Goal: Information Seeking & Learning: Learn about a topic

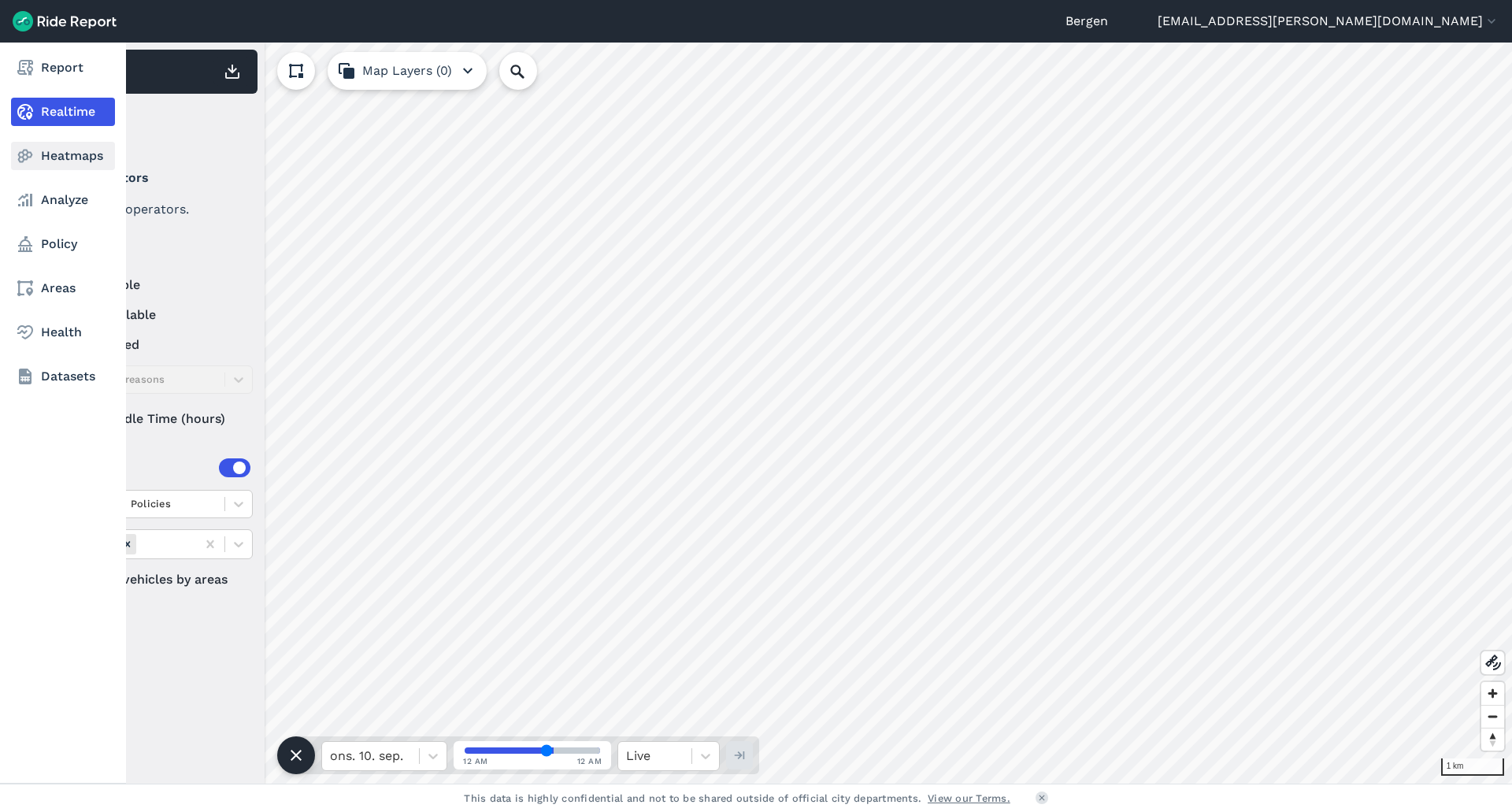
click at [51, 154] on link "Heatmaps" at bounding box center [62, 156] width 104 height 28
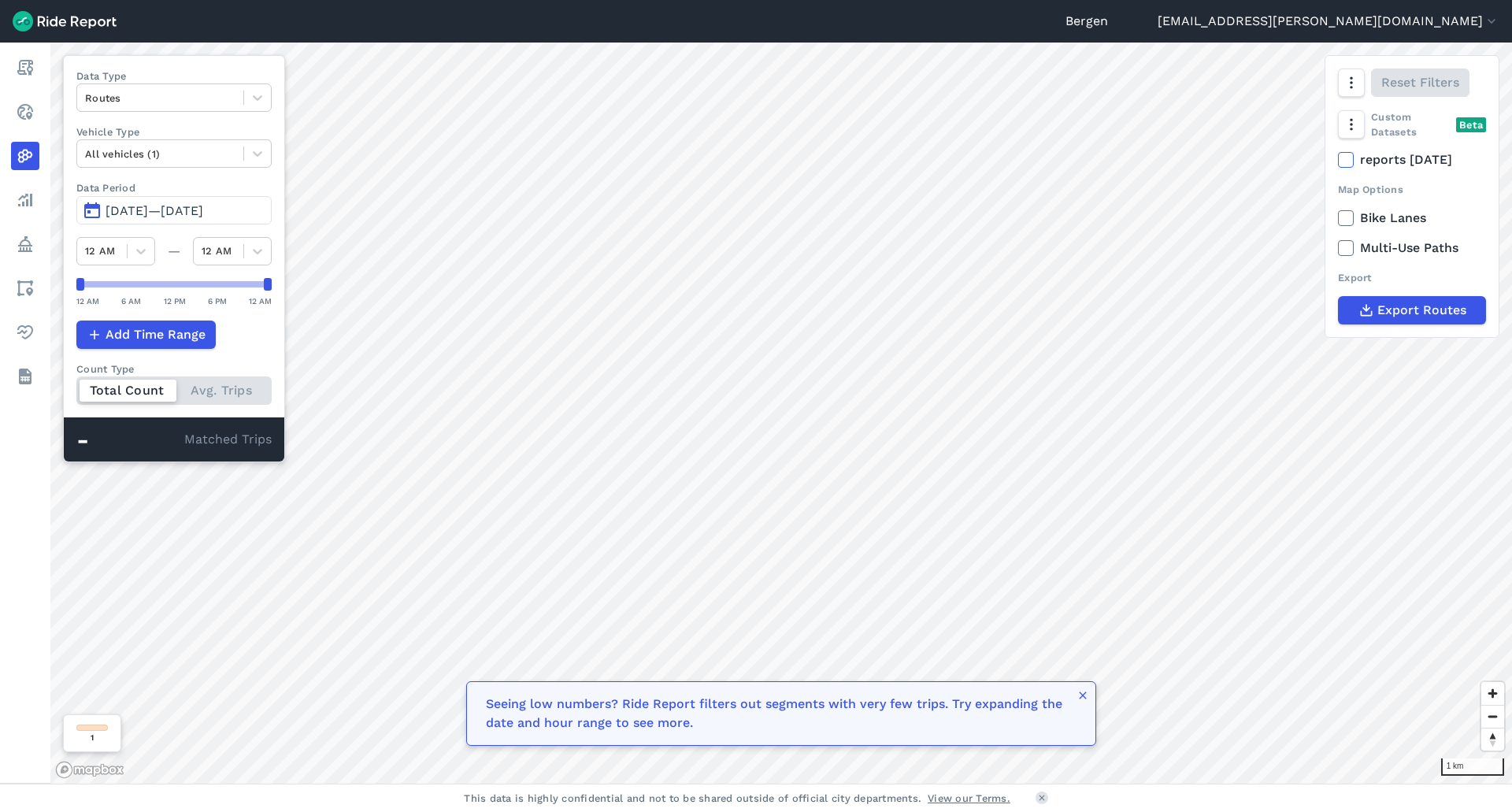
click at [117, 206] on span "[DATE]—[DATE]" at bounding box center [155, 210] width 98 height 15
click at [92, 215] on button "[DATE]—[DATE]" at bounding box center [174, 210] width 195 height 28
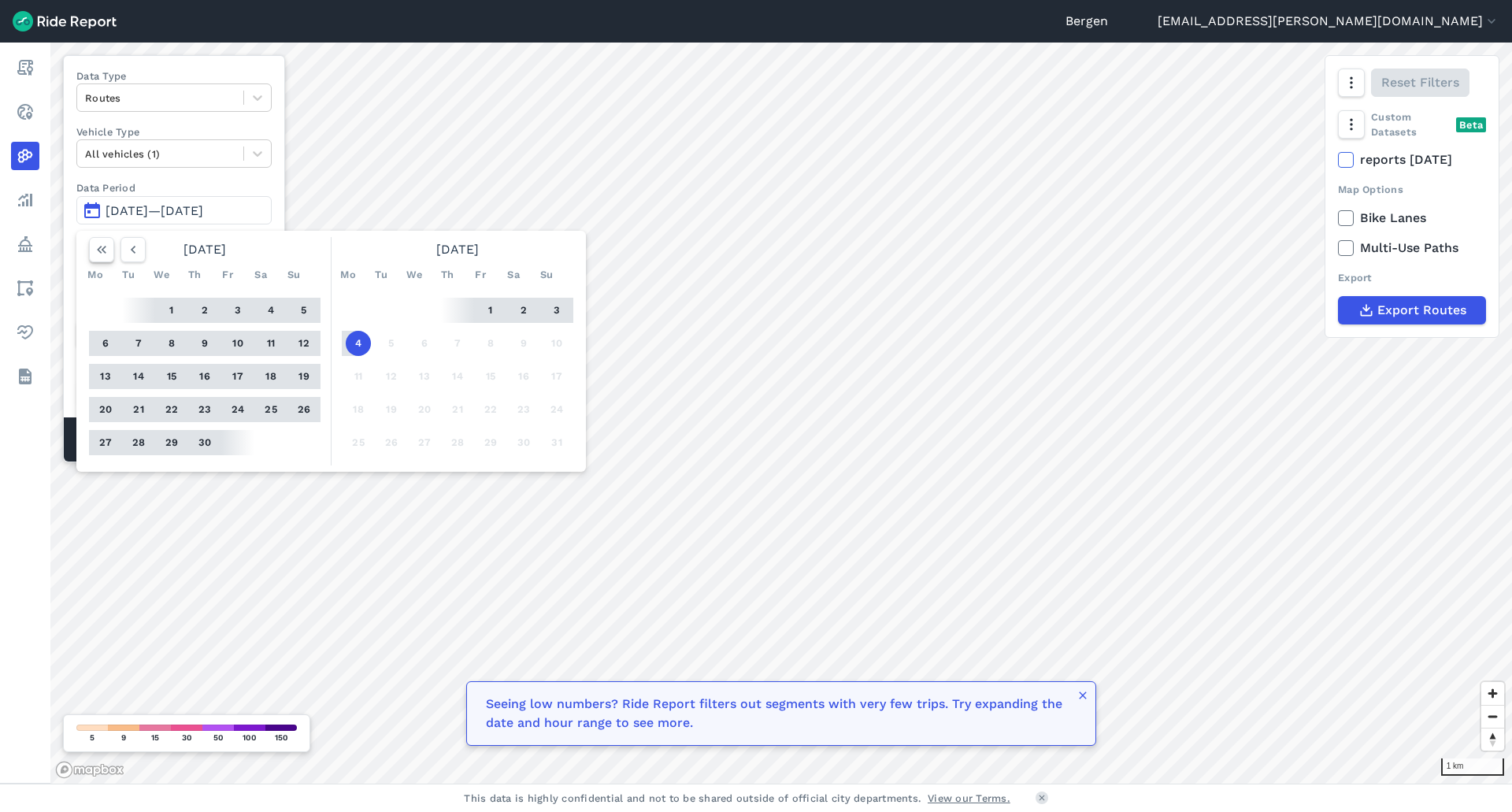
click at [102, 254] on icon "button" at bounding box center [101, 250] width 16 height 16
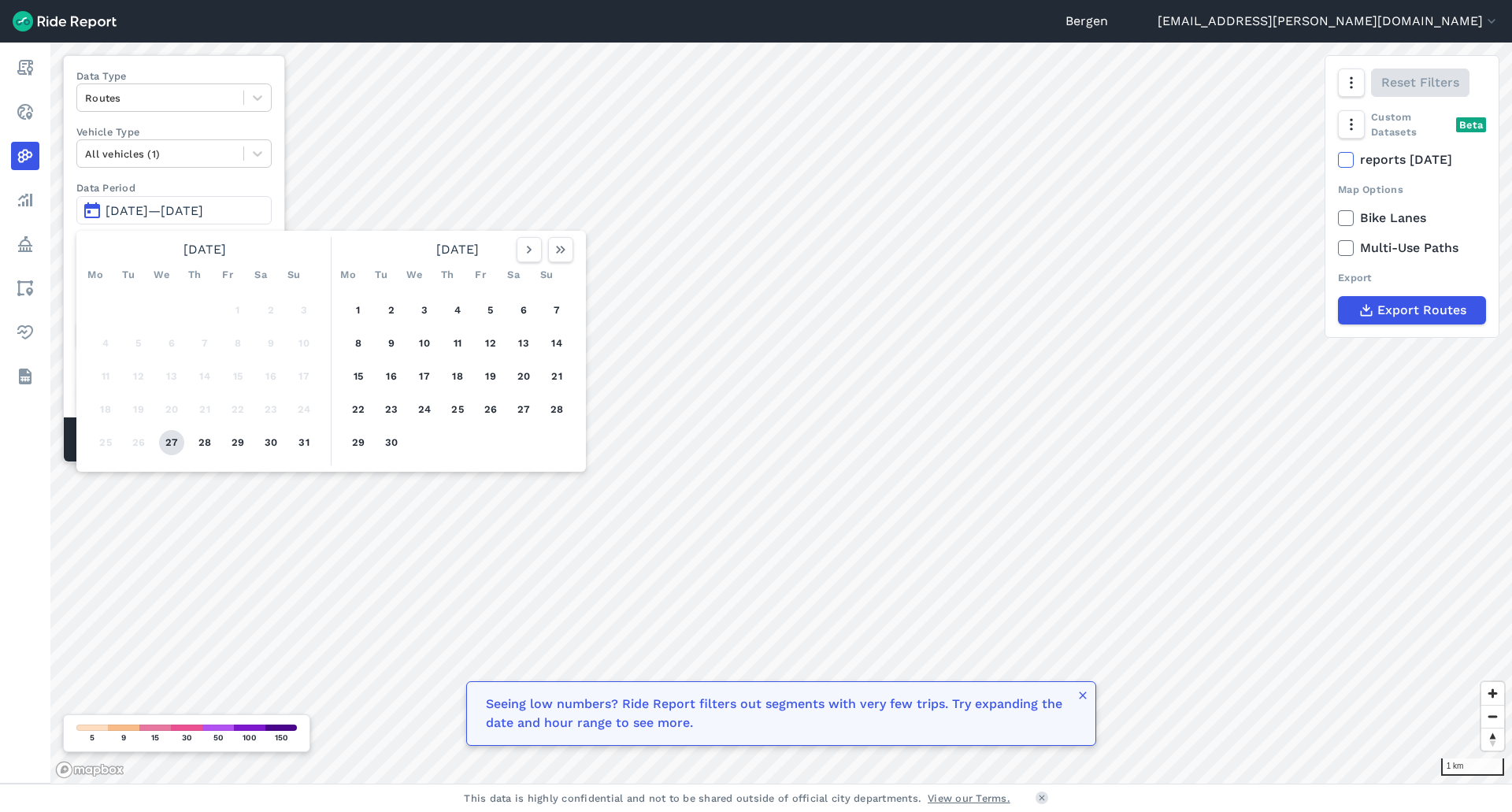
click at [167, 443] on button "27" at bounding box center [172, 443] width 25 height 25
click at [556, 250] on icon "button" at bounding box center [561, 250] width 16 height 16
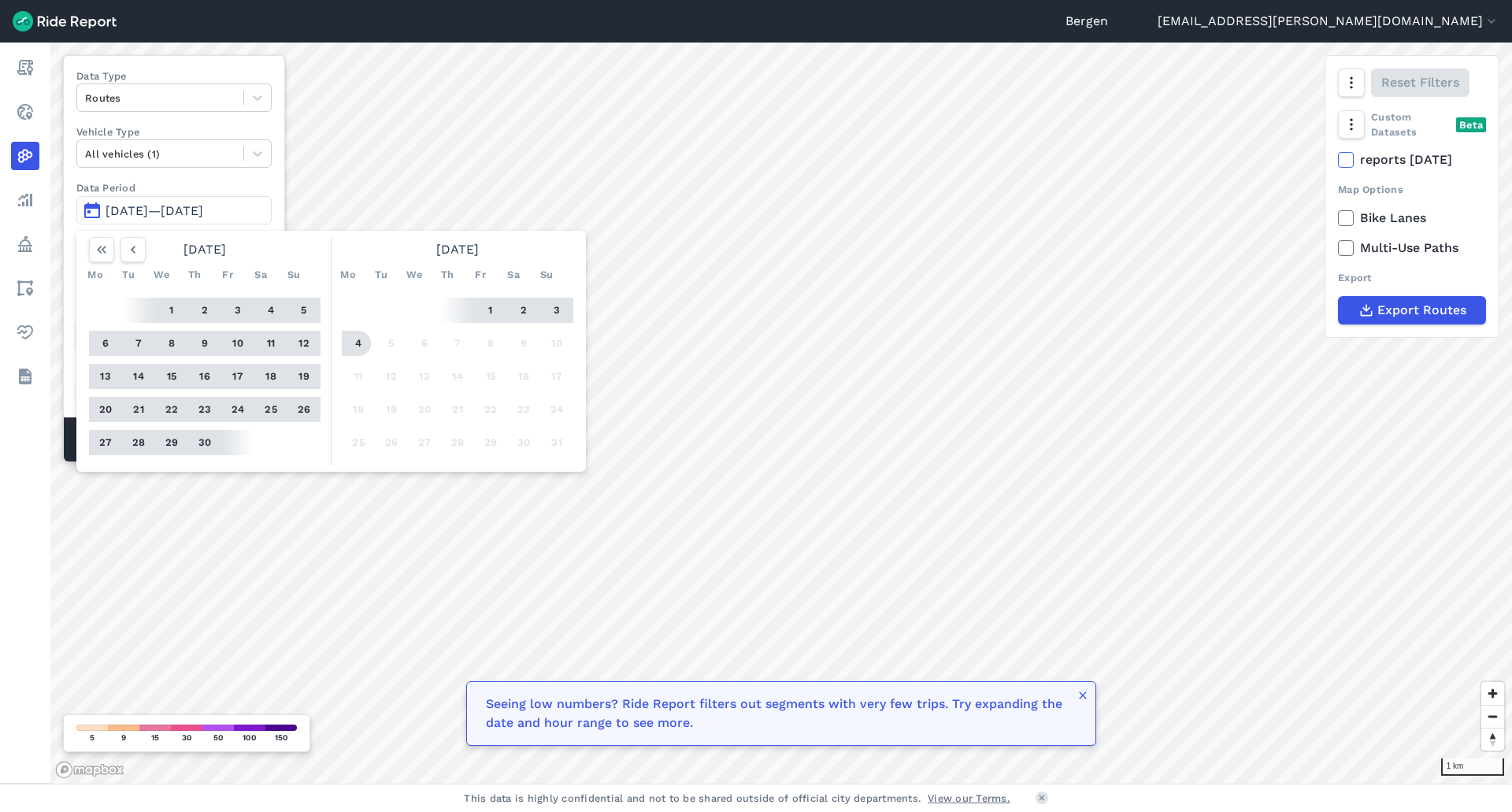
click at [354, 345] on button "4" at bounding box center [359, 344] width 25 height 25
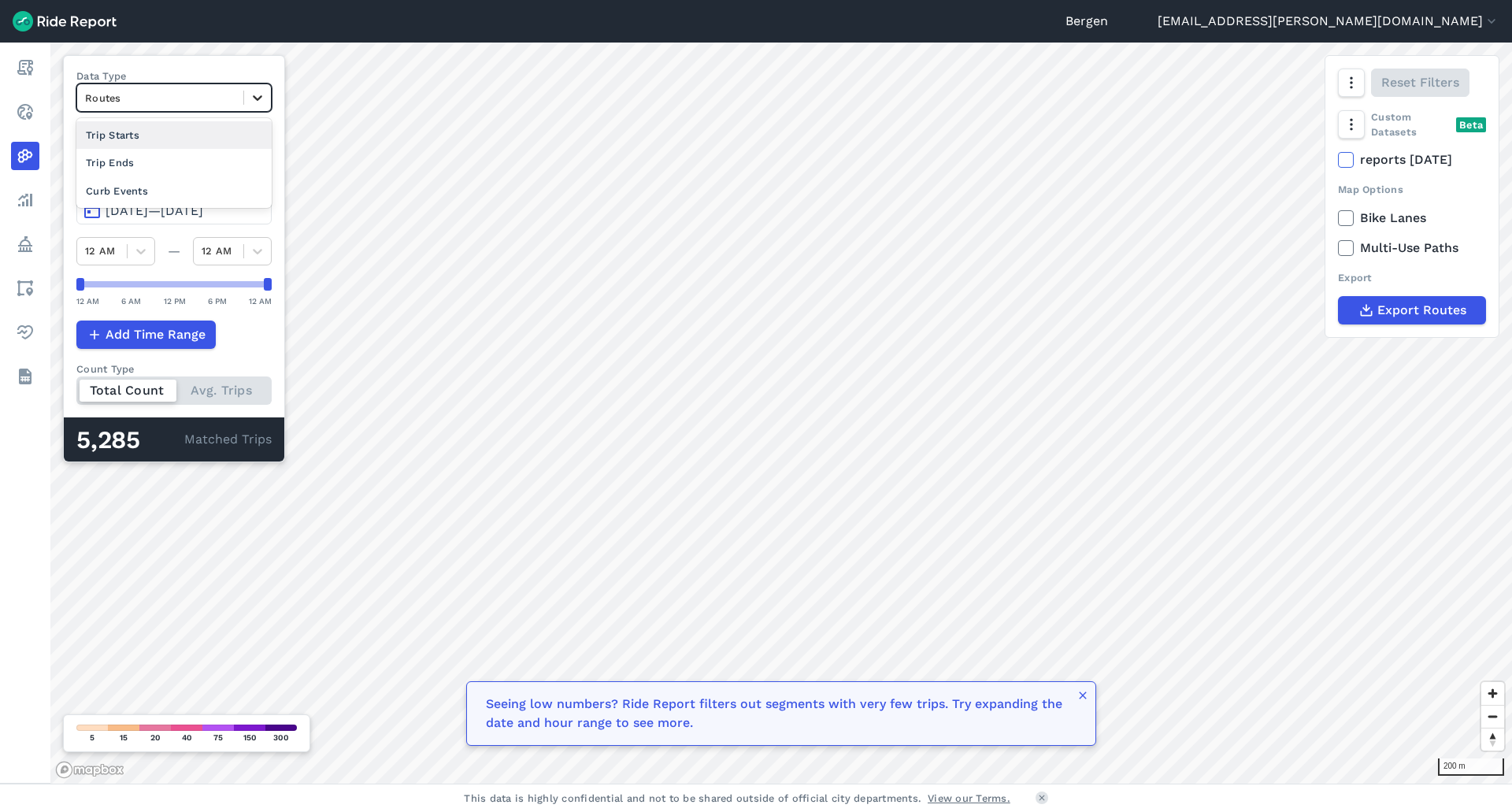
click at [249, 106] on div at bounding box center [257, 98] width 27 height 27
click at [228, 163] on div "Trip Ends" at bounding box center [174, 162] width 195 height 28
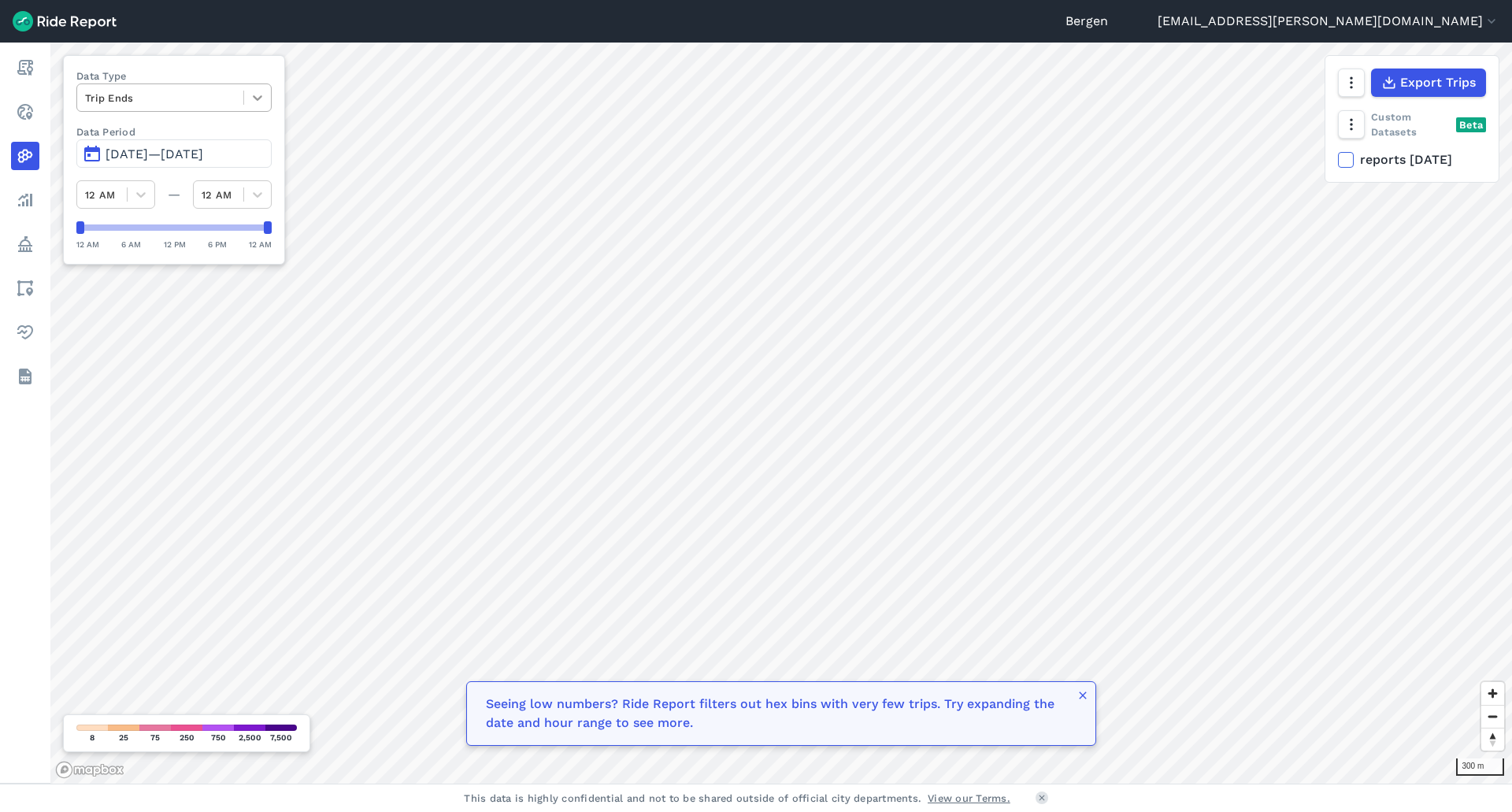
click at [257, 104] on icon at bounding box center [258, 98] width 16 height 16
click at [1349, 126] on icon "button" at bounding box center [1351, 125] width 16 height 16
click at [1419, 154] on label "Heatmap" at bounding box center [1395, 155] width 93 height 33
click at [1348, 94] on input "Heatmap" at bounding box center [1348, 90] width 0 height 11
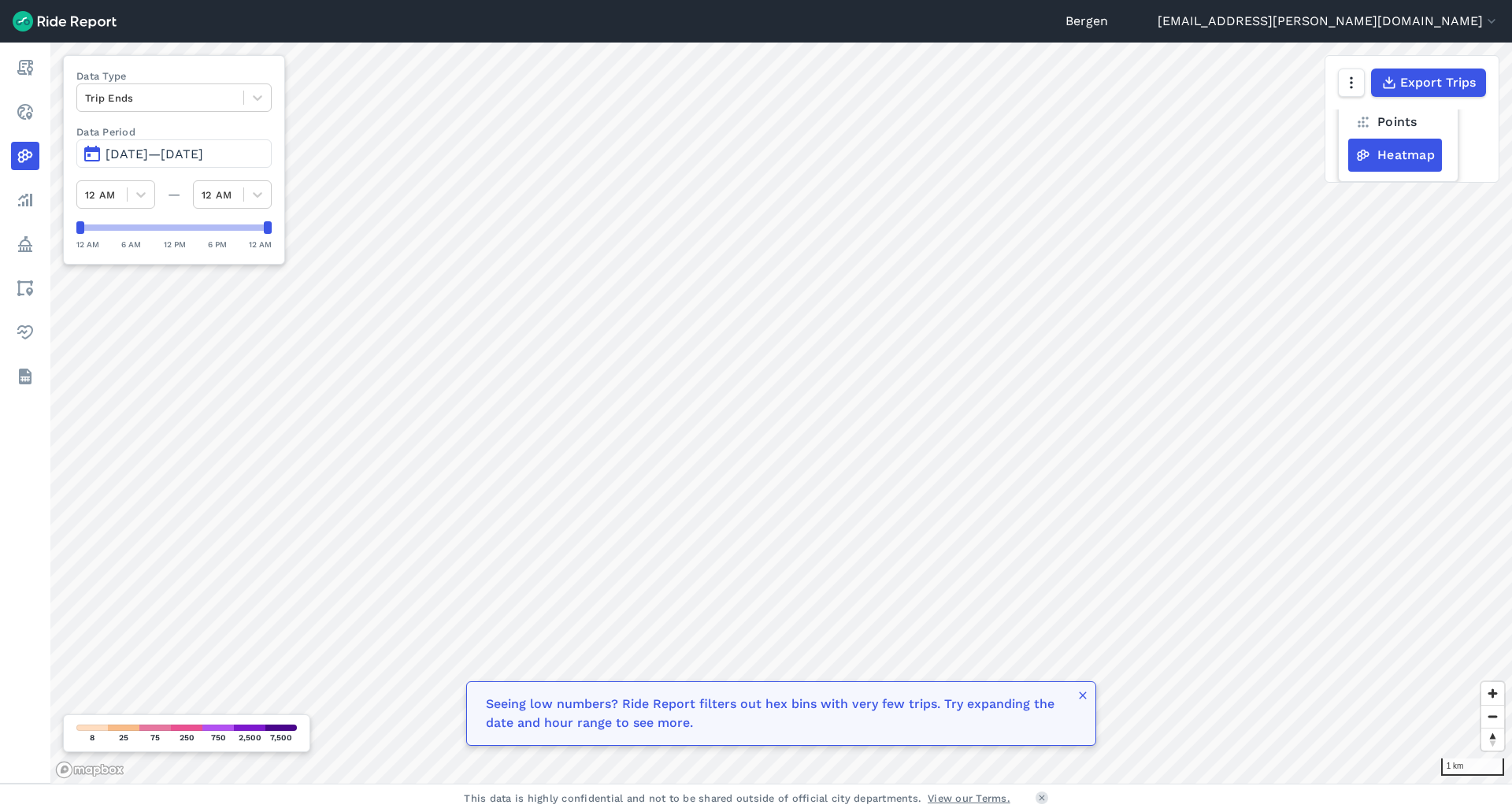
click at [1400, 159] on label "Heatmap" at bounding box center [1395, 155] width 93 height 33
click at [1348, 94] on input "Heatmap" at bounding box center [1348, 90] width 0 height 11
click at [1363, 133] on button "button" at bounding box center [1351, 125] width 27 height 28
click at [1391, 126] on label "Points" at bounding box center [1387, 122] width 77 height 33
click at [1348, 94] on input "Points" at bounding box center [1348, 90] width 0 height 11
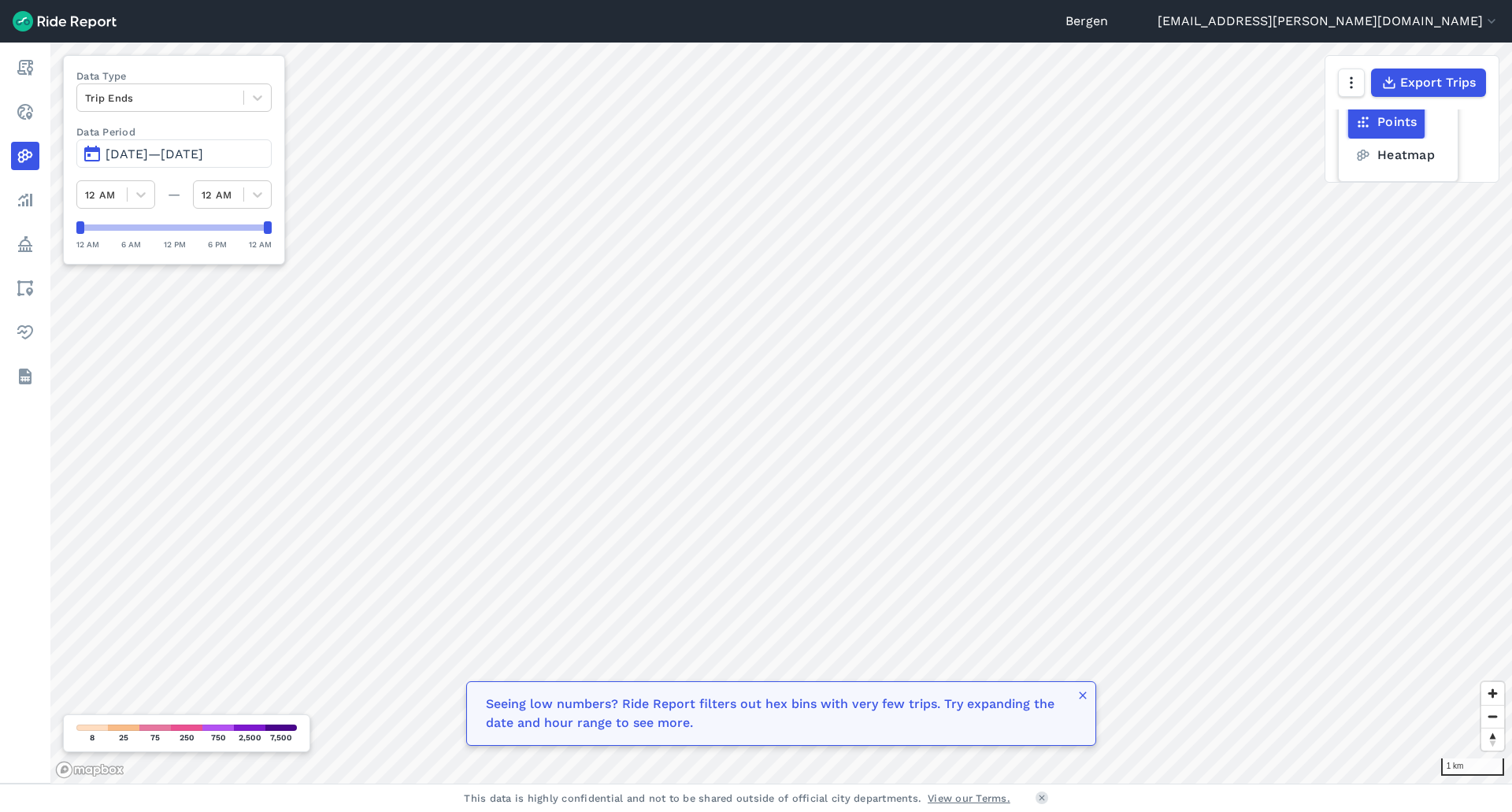
scroll to position [7, 0]
click at [1358, 80] on icon "button" at bounding box center [1351, 83] width 16 height 16
click at [1282, 150] on label "Satellite" at bounding box center [1272, 150] width 87 height 33
click at [1228, 89] on input "Satellite" at bounding box center [1228, 85] width 0 height 11
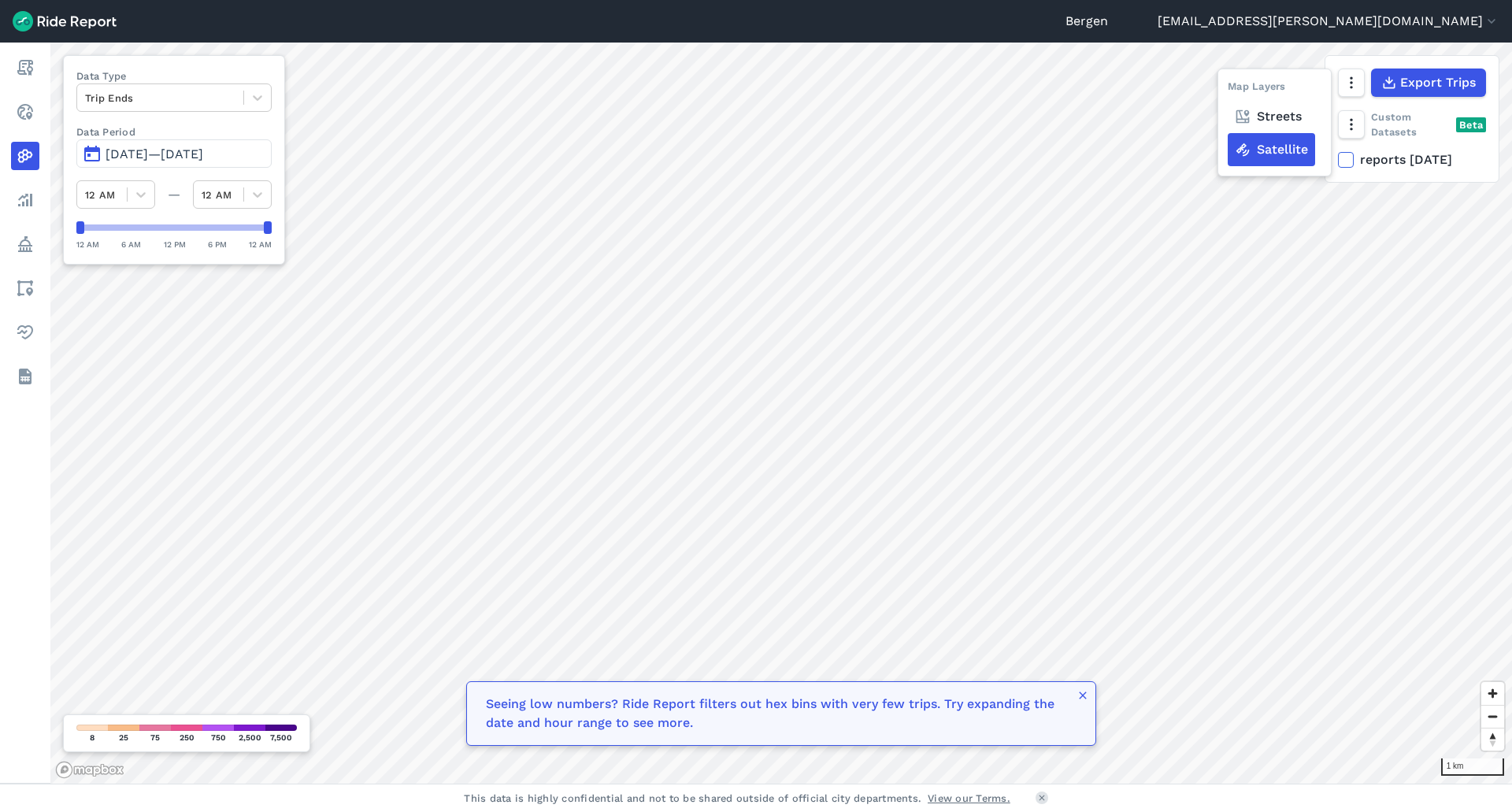
click at [1270, 122] on label "Streets" at bounding box center [1268, 116] width 81 height 33
click at [1228, 89] on input "Streets" at bounding box center [1228, 85] width 0 height 11
click at [1354, 125] on icon "button" at bounding box center [1351, 125] width 16 height 16
click at [1383, 156] on label "Heatmap" at bounding box center [1395, 155] width 93 height 33
click at [1348, 94] on input "Heatmap" at bounding box center [1348, 90] width 0 height 11
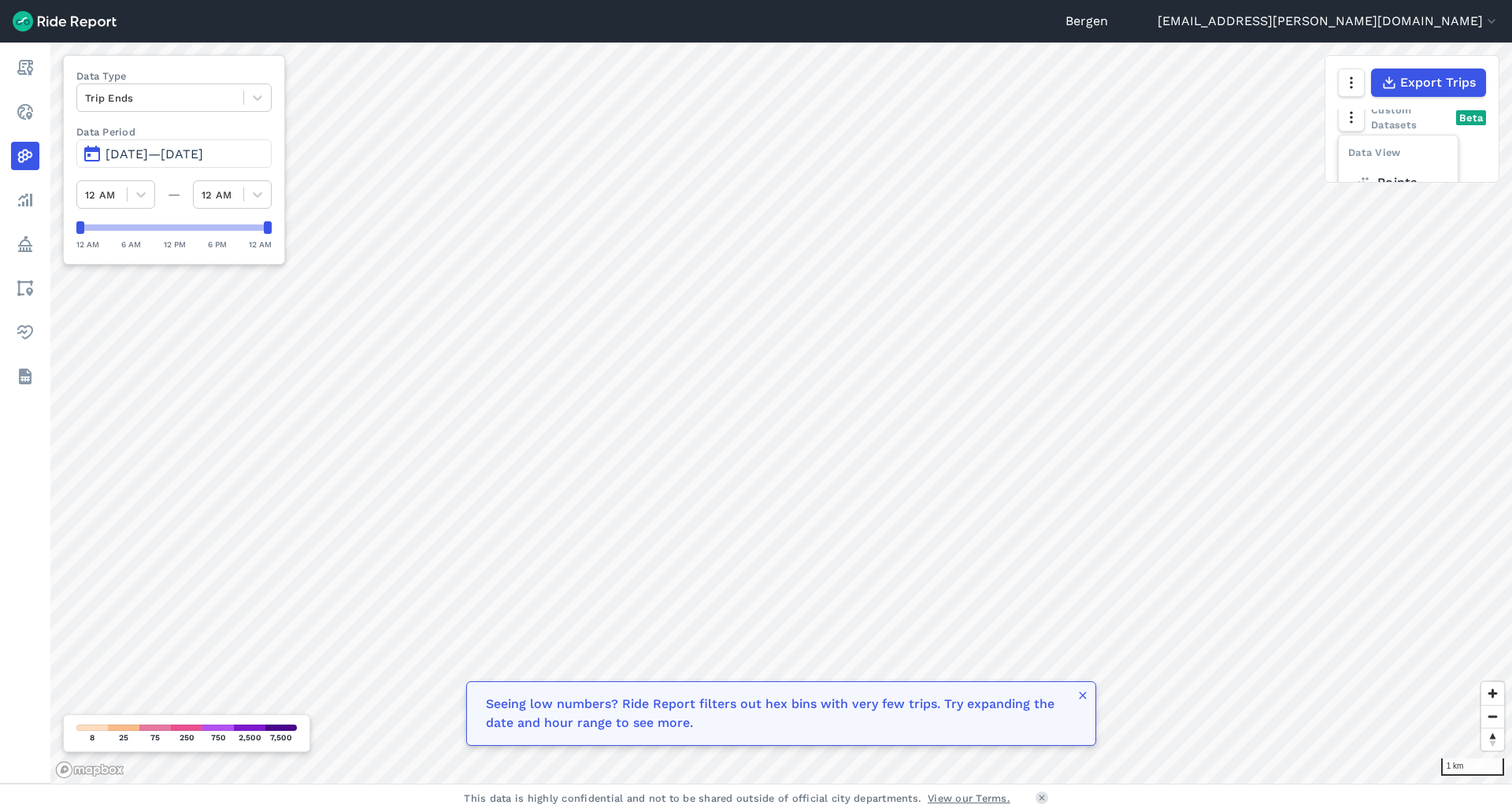
scroll to position [68, 0]
click at [1479, 152] on div "Data View Points Heatmap Custom Datasets Beta reports [DATE]" at bounding box center [1412, 145] width 174 height 72
click at [1361, 126] on button "button" at bounding box center [1351, 125] width 27 height 28
click at [1357, 132] on icon "button" at bounding box center [1351, 125] width 16 height 16
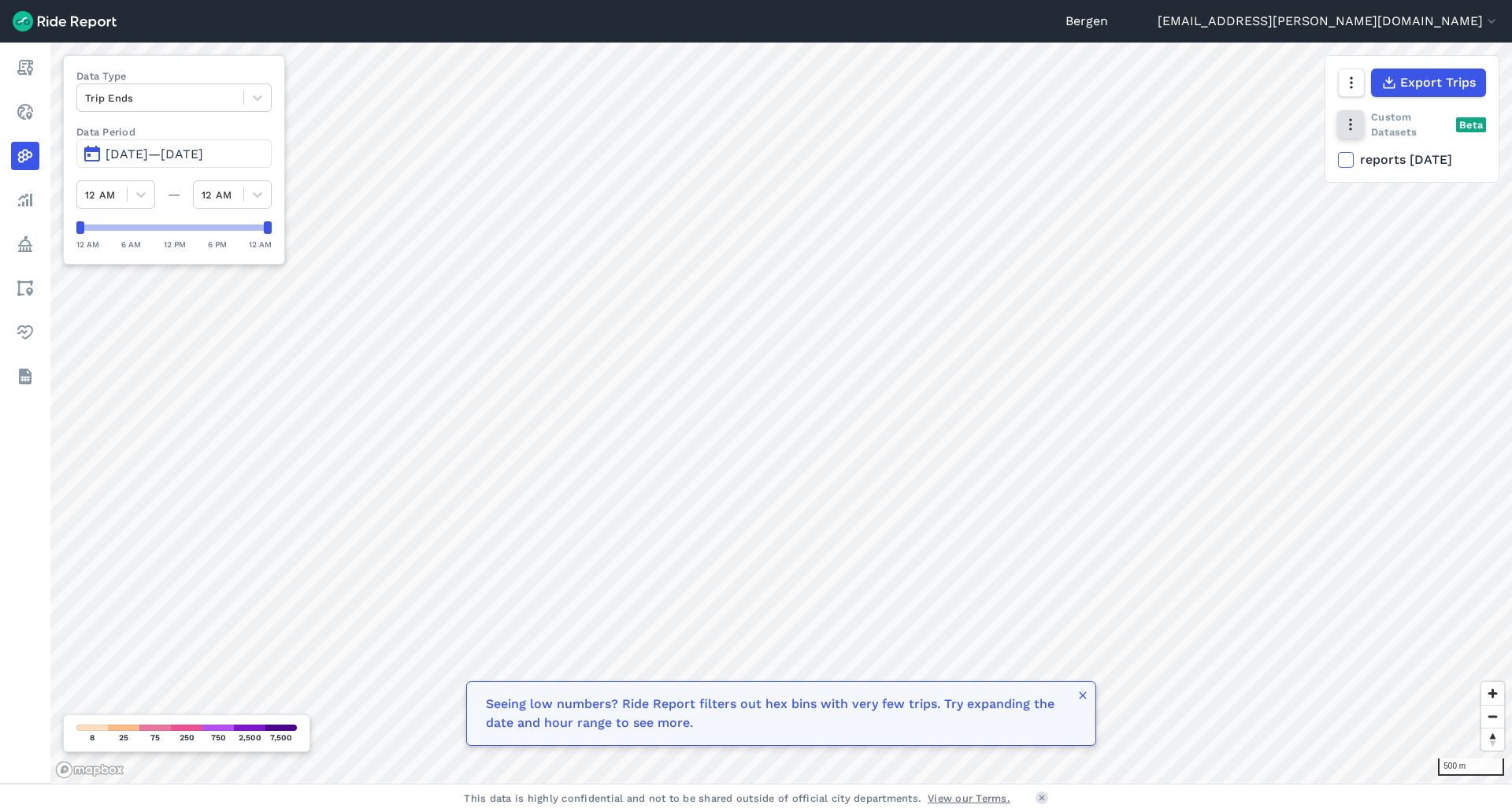
click at [1364, 129] on button "button" at bounding box center [1351, 125] width 27 height 28
click at [1407, 134] on label "Points" at bounding box center [1387, 122] width 77 height 33
click at [1348, 94] on input "Points" at bounding box center [1348, 90] width 0 height 11
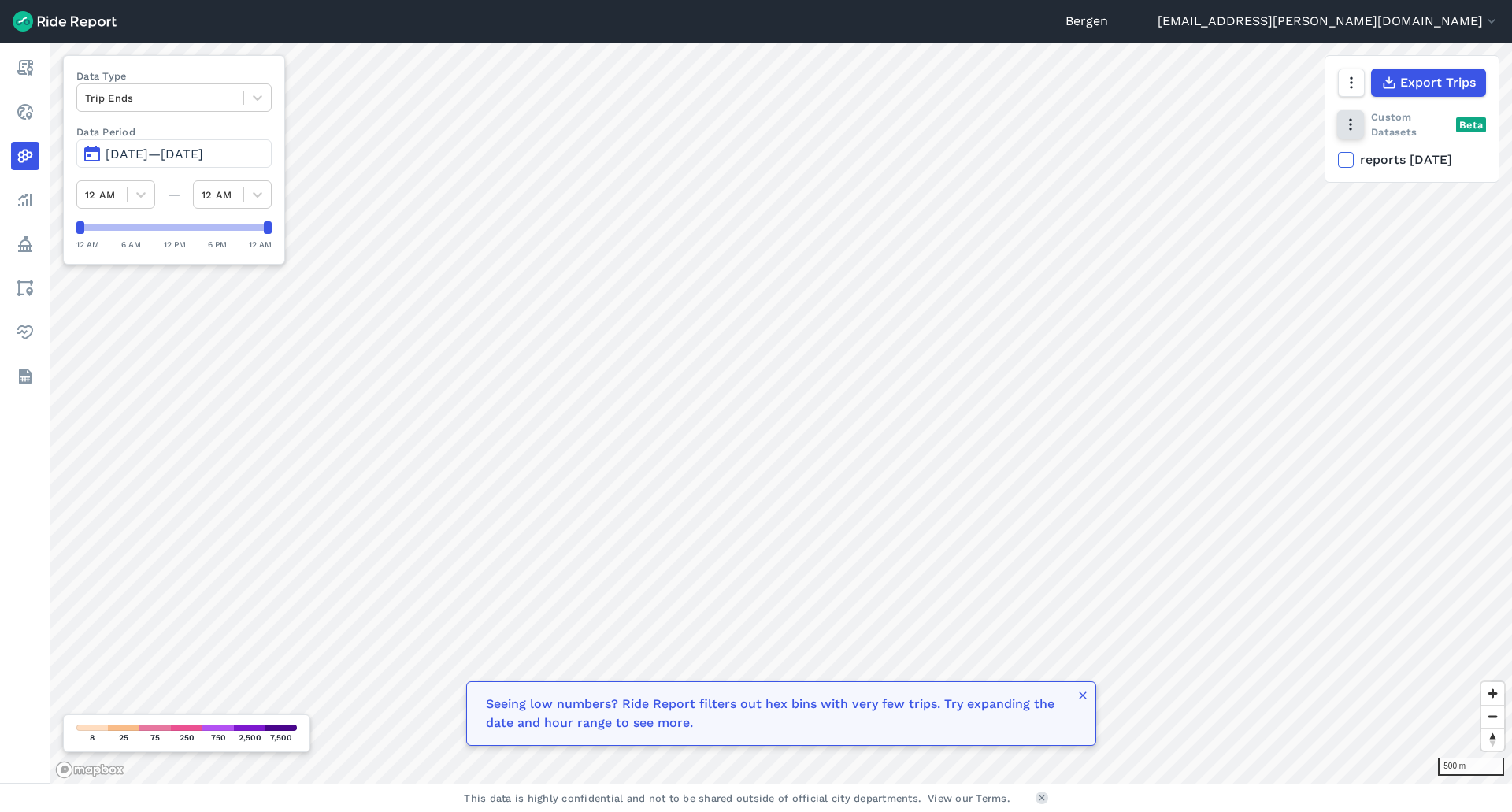
click at [1343, 123] on icon "button" at bounding box center [1351, 125] width 16 height 16
click at [1380, 150] on label "Heatmap" at bounding box center [1395, 155] width 93 height 33
click at [1348, 94] on input "Heatmap" at bounding box center [1348, 90] width 0 height 11
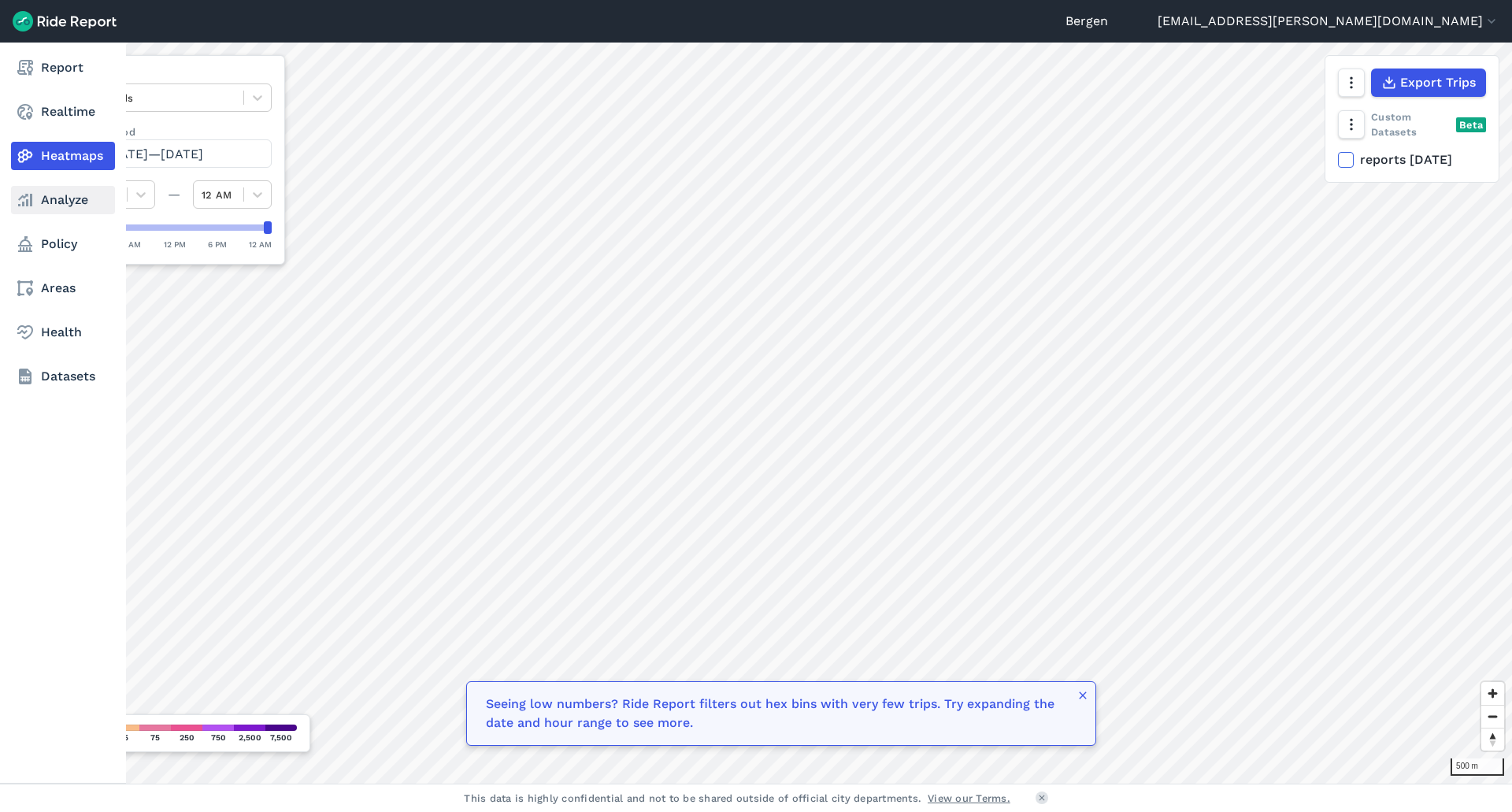
click at [65, 190] on link "Analyze" at bounding box center [62, 200] width 104 height 28
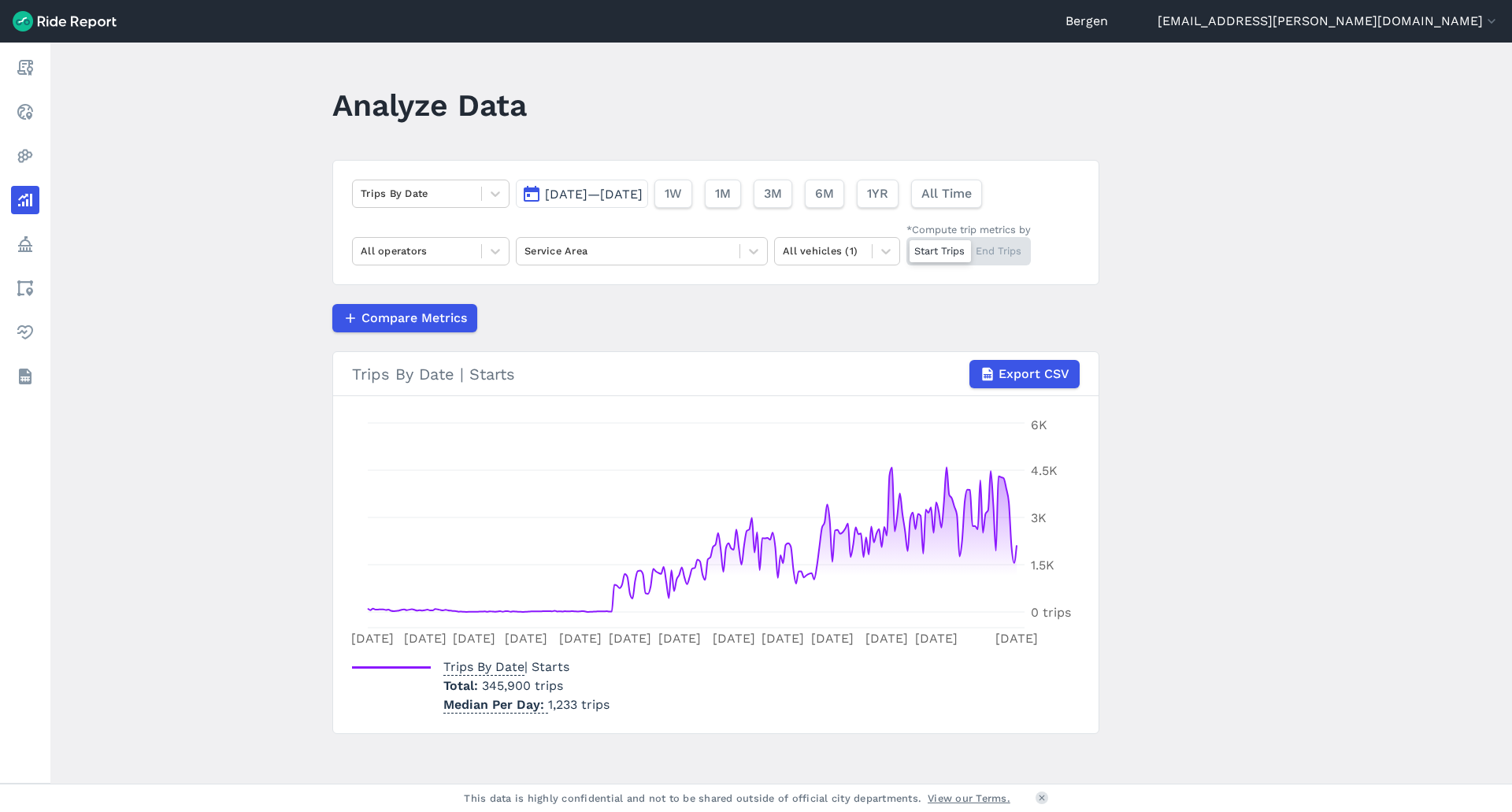
scroll to position [7, 0]
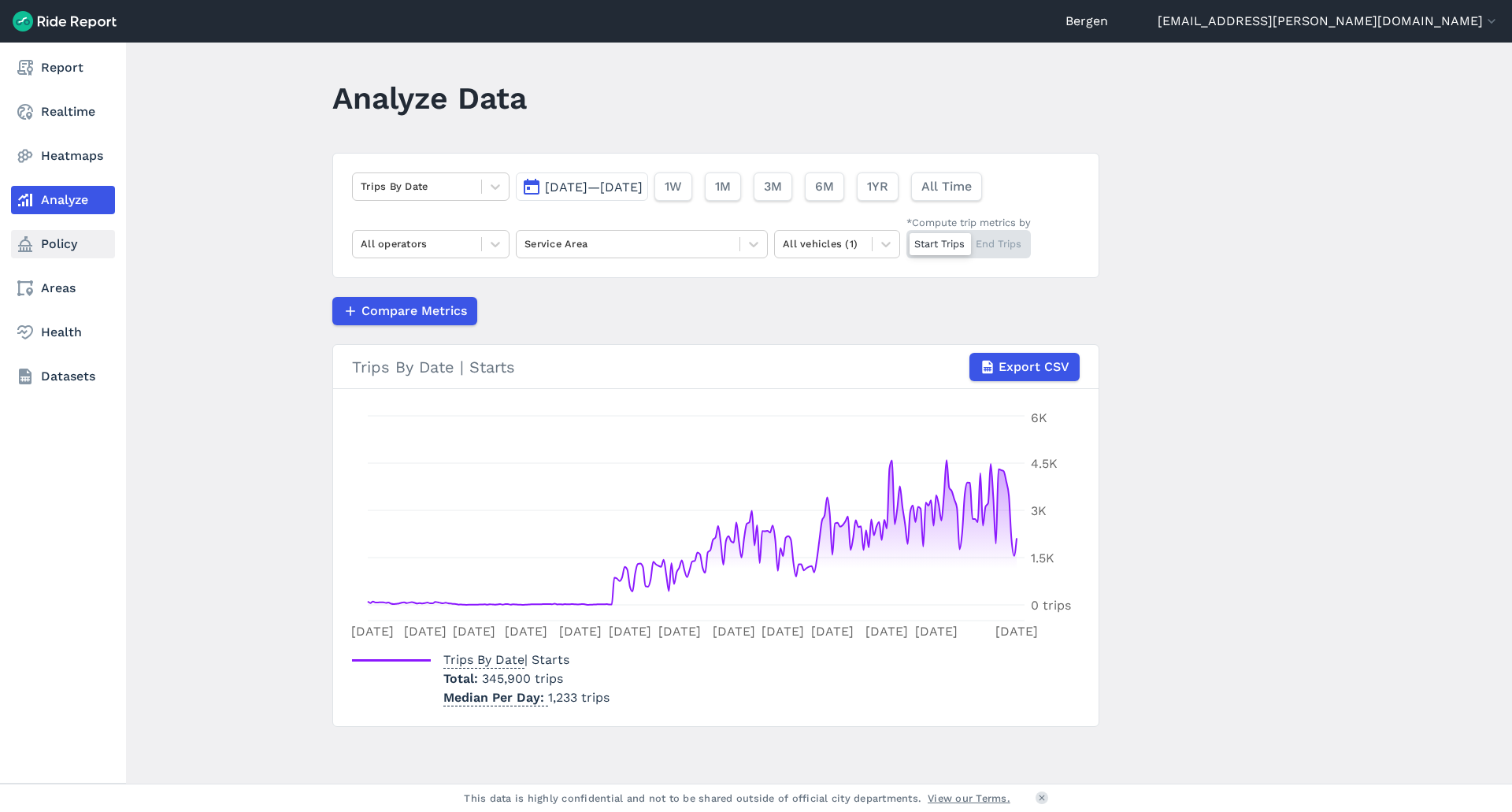
click at [49, 245] on link "Policy" at bounding box center [62, 244] width 104 height 28
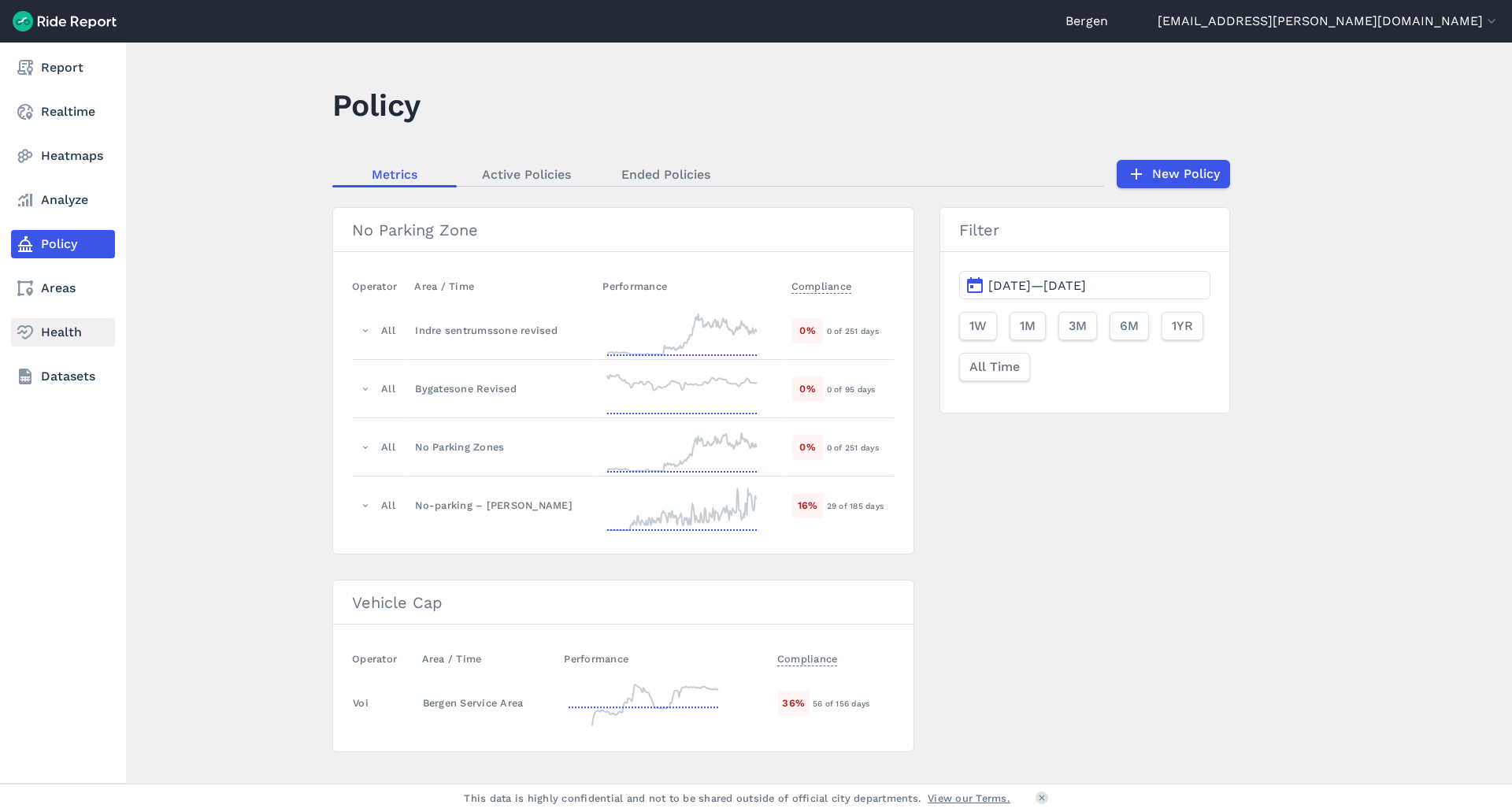
click at [72, 332] on link "Health" at bounding box center [62, 333] width 104 height 28
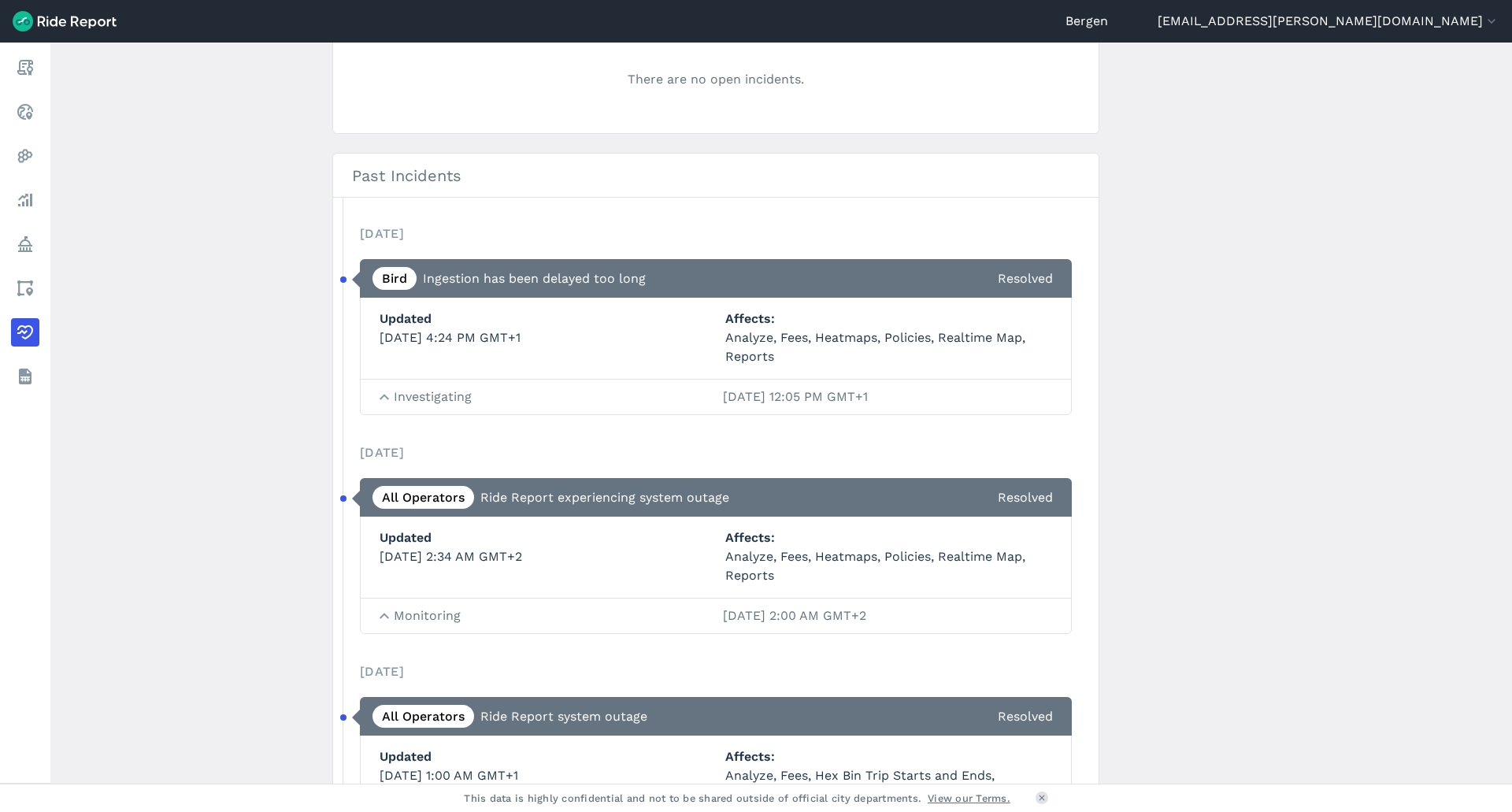
scroll to position [158, 0]
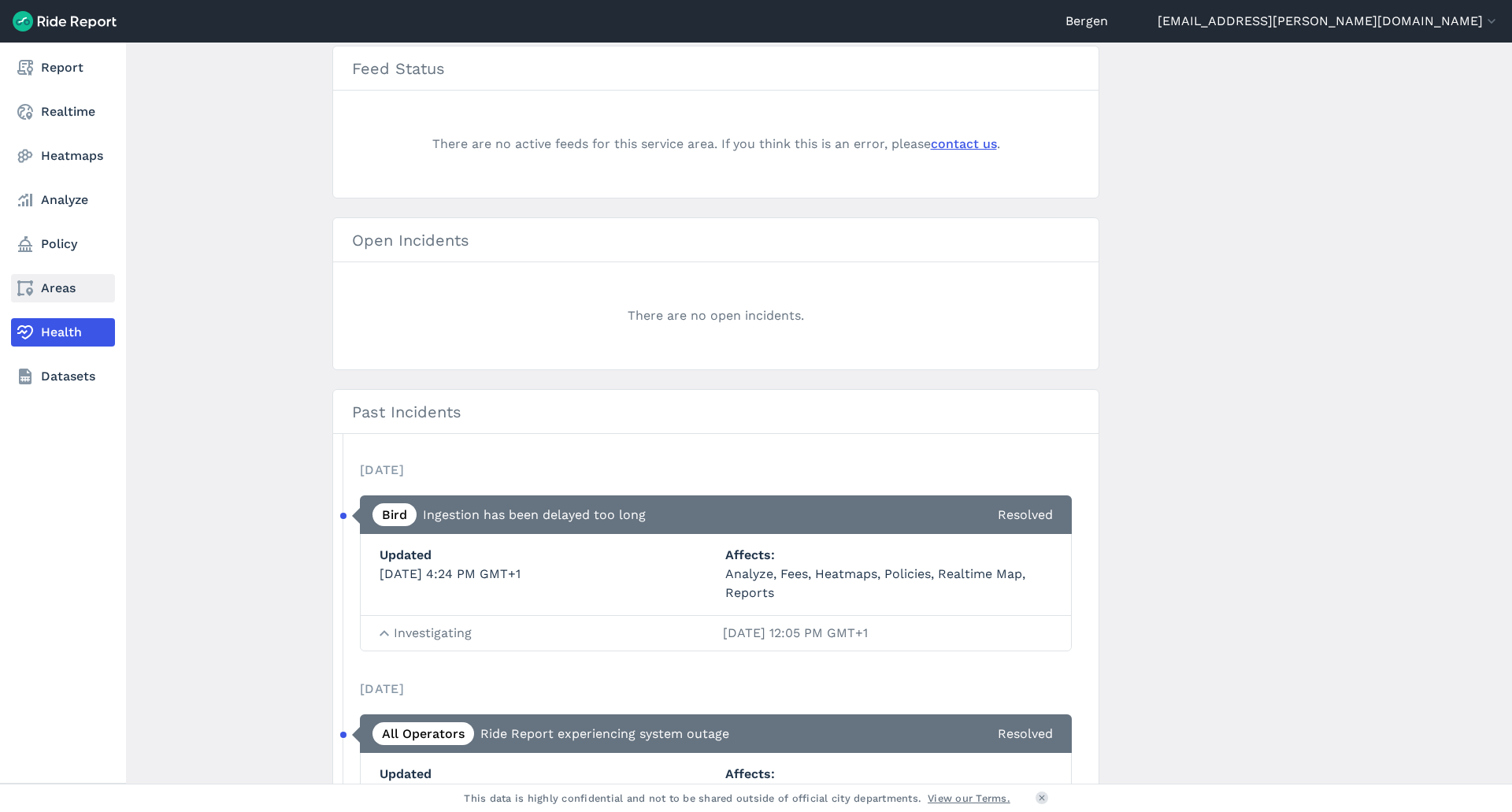
click at [37, 284] on link "Areas" at bounding box center [62, 288] width 104 height 28
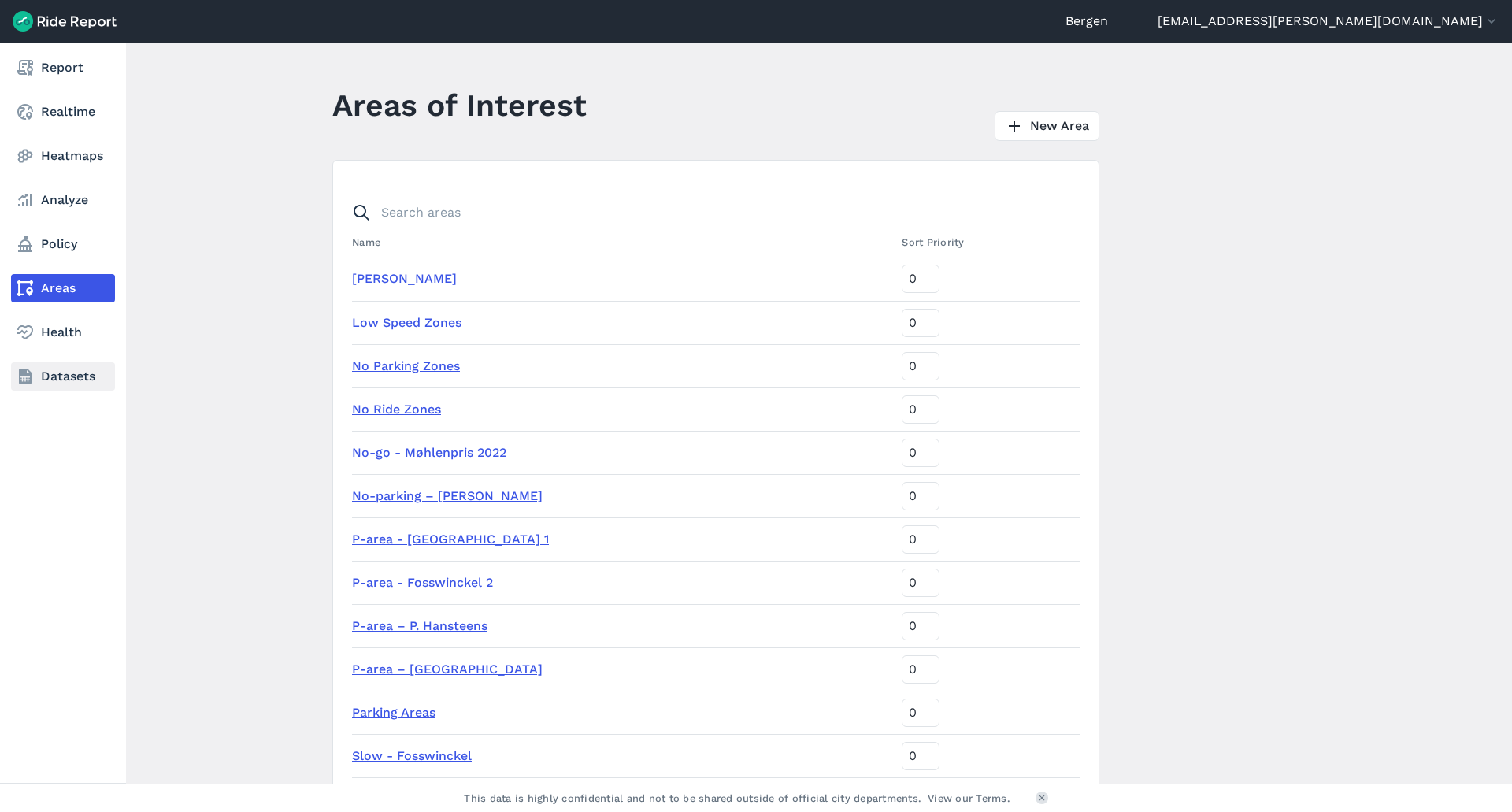
click at [32, 381] on icon at bounding box center [25, 376] width 19 height 19
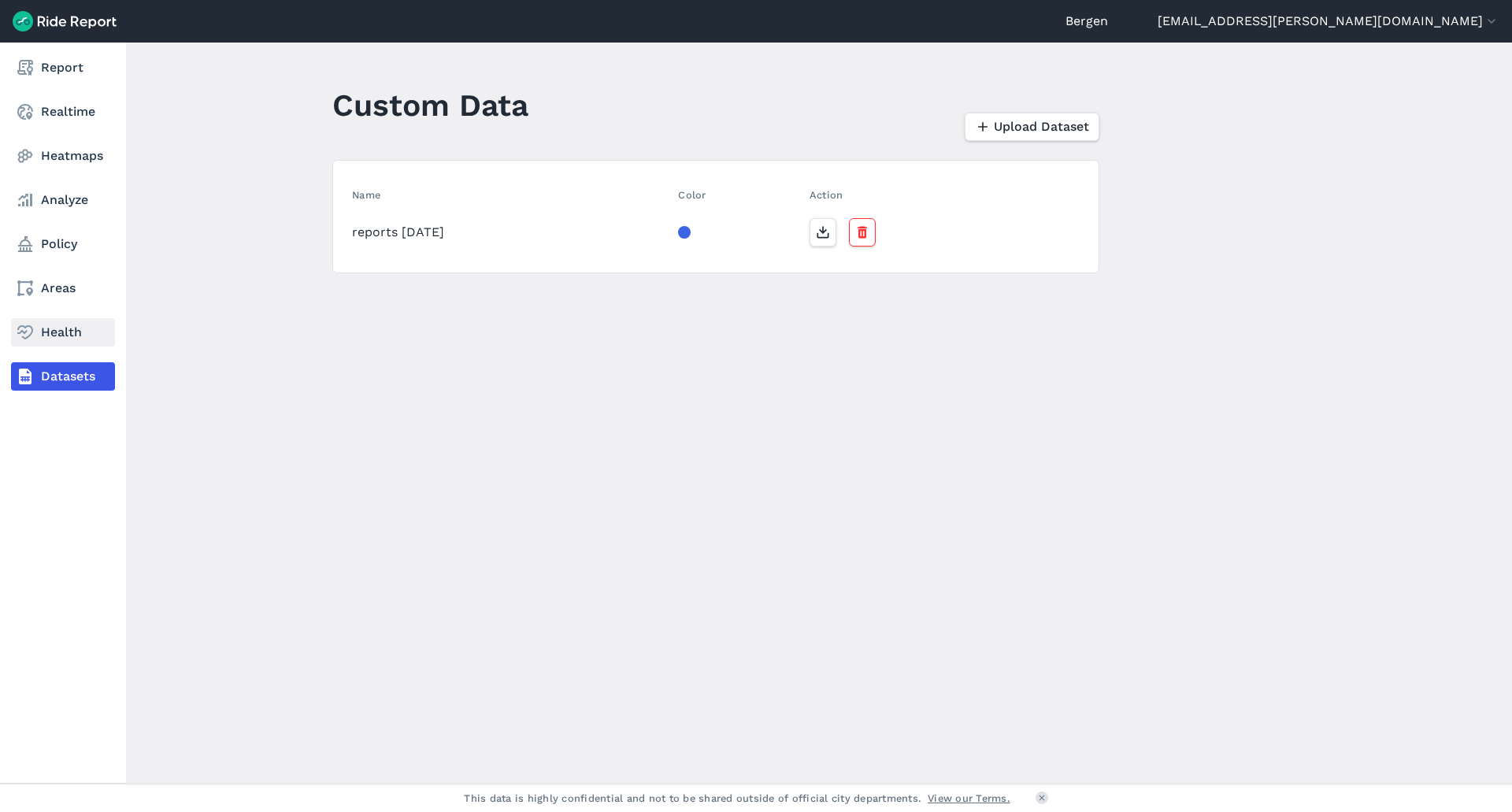
click at [44, 346] on link "Health" at bounding box center [62, 333] width 104 height 28
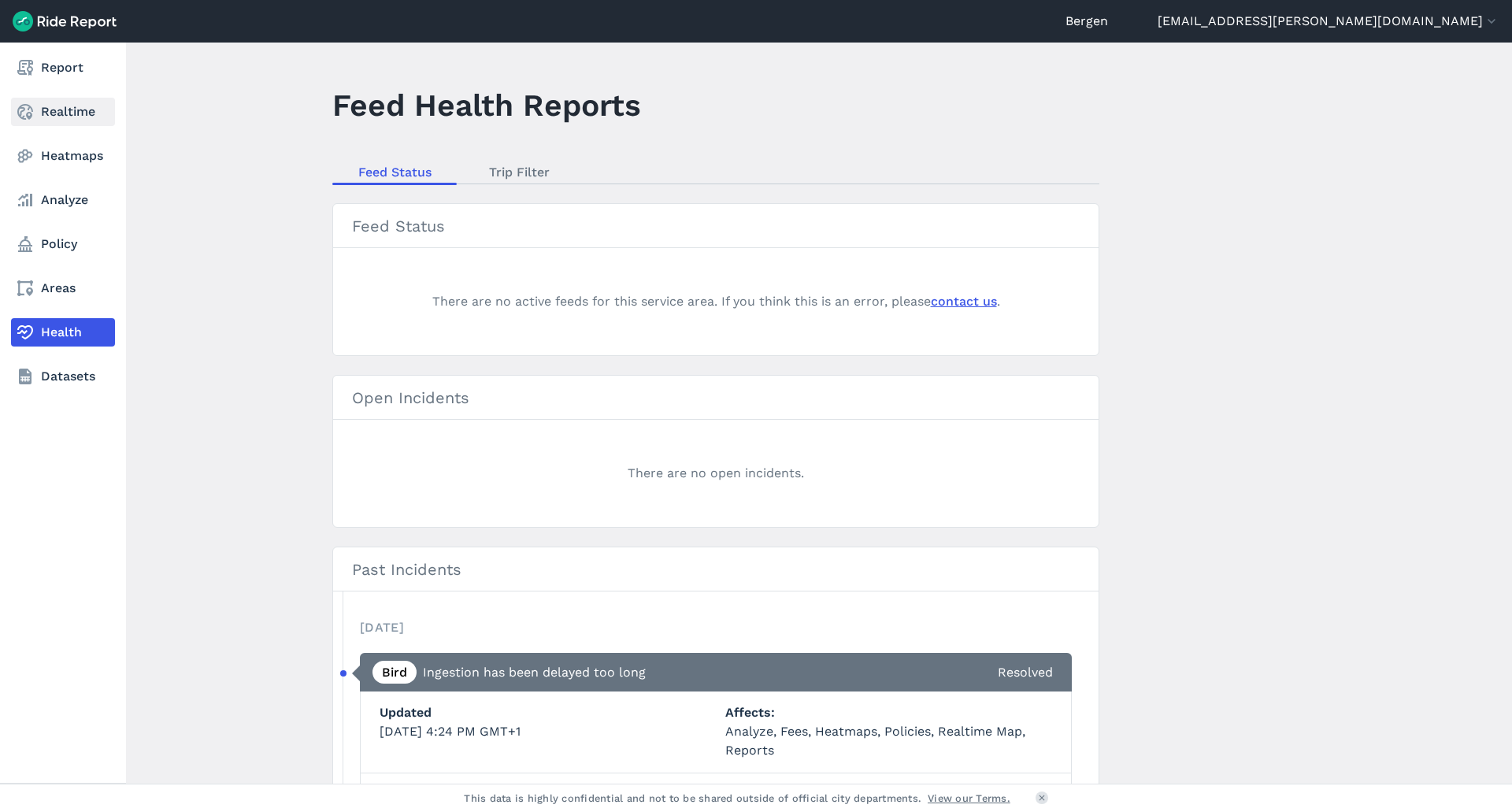
click at [57, 116] on link "Realtime" at bounding box center [62, 112] width 104 height 28
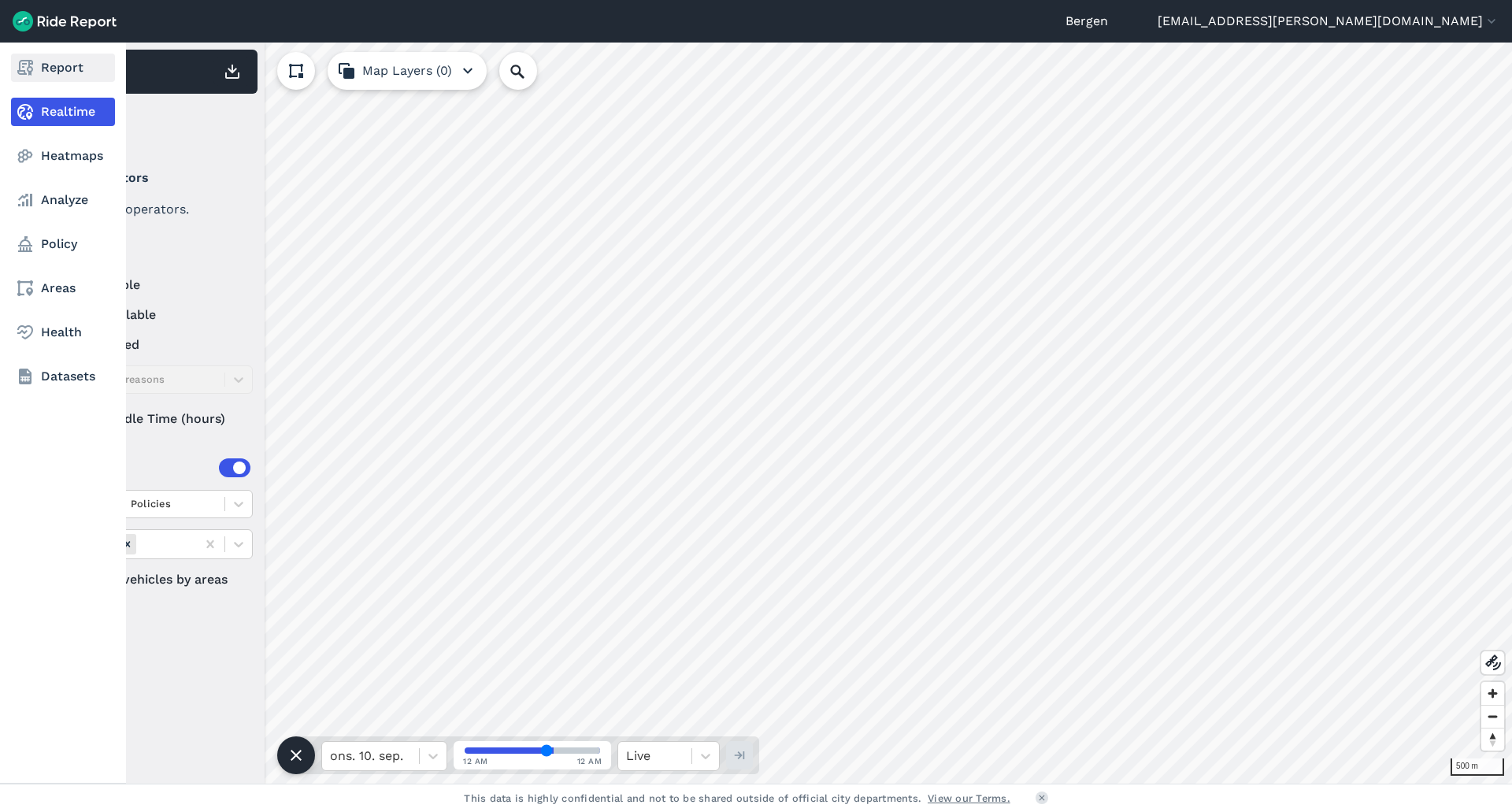
click at [62, 56] on link "Report" at bounding box center [62, 68] width 104 height 28
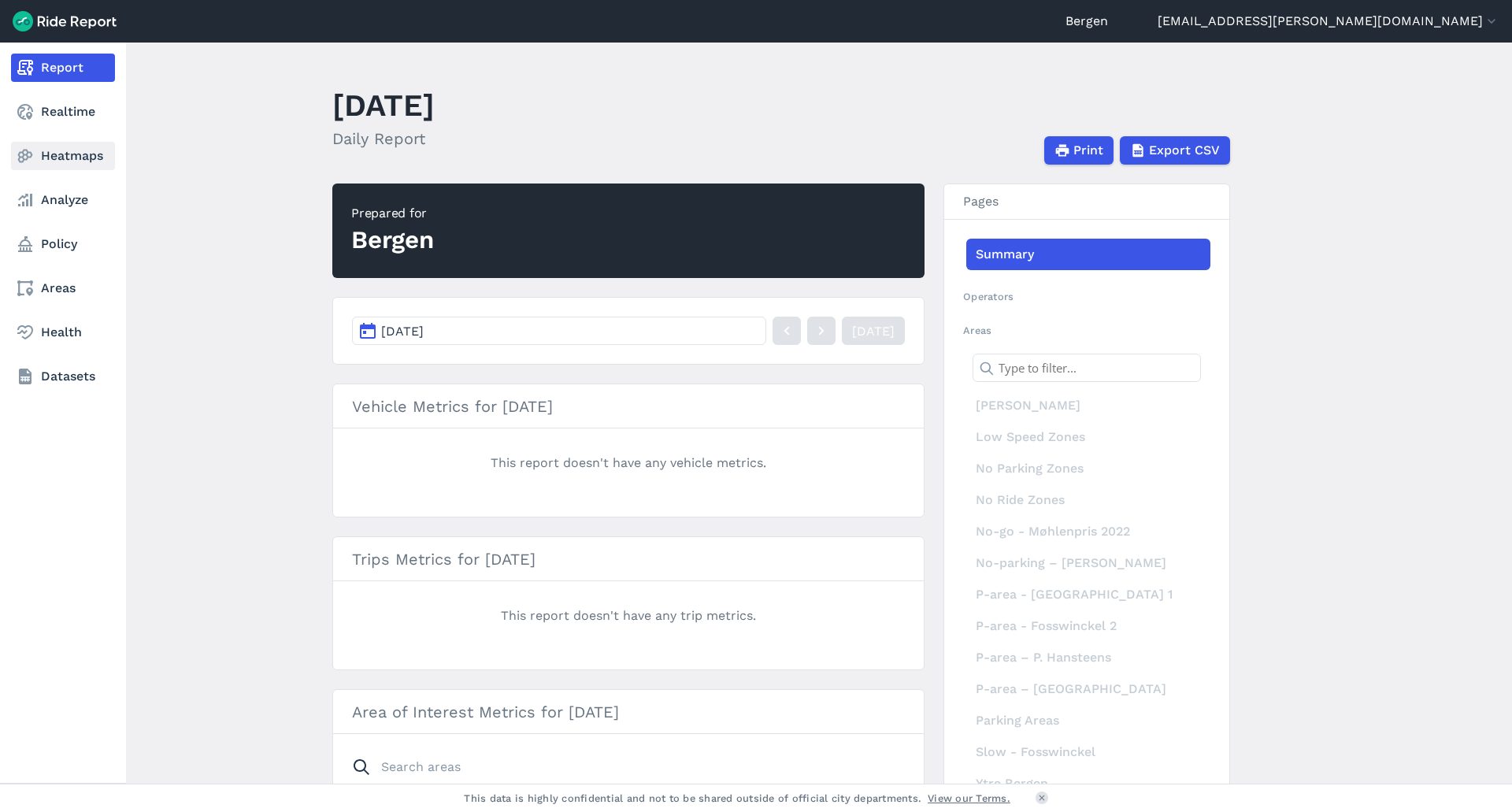
click at [40, 153] on link "Heatmaps" at bounding box center [62, 156] width 104 height 28
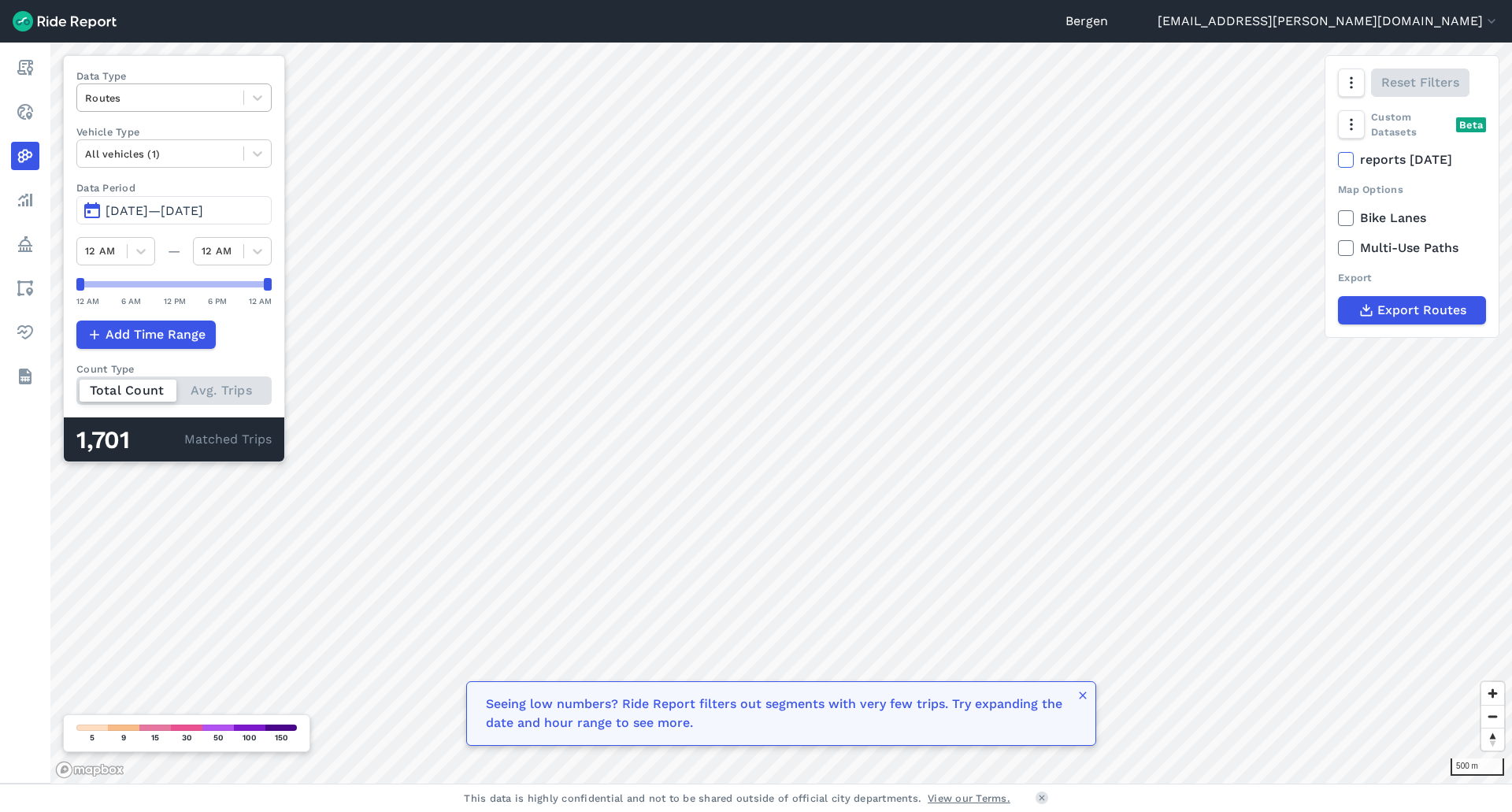
click at [223, 105] on div at bounding box center [160, 98] width 150 height 18
click at [212, 181] on div "Curb Events" at bounding box center [174, 191] width 195 height 28
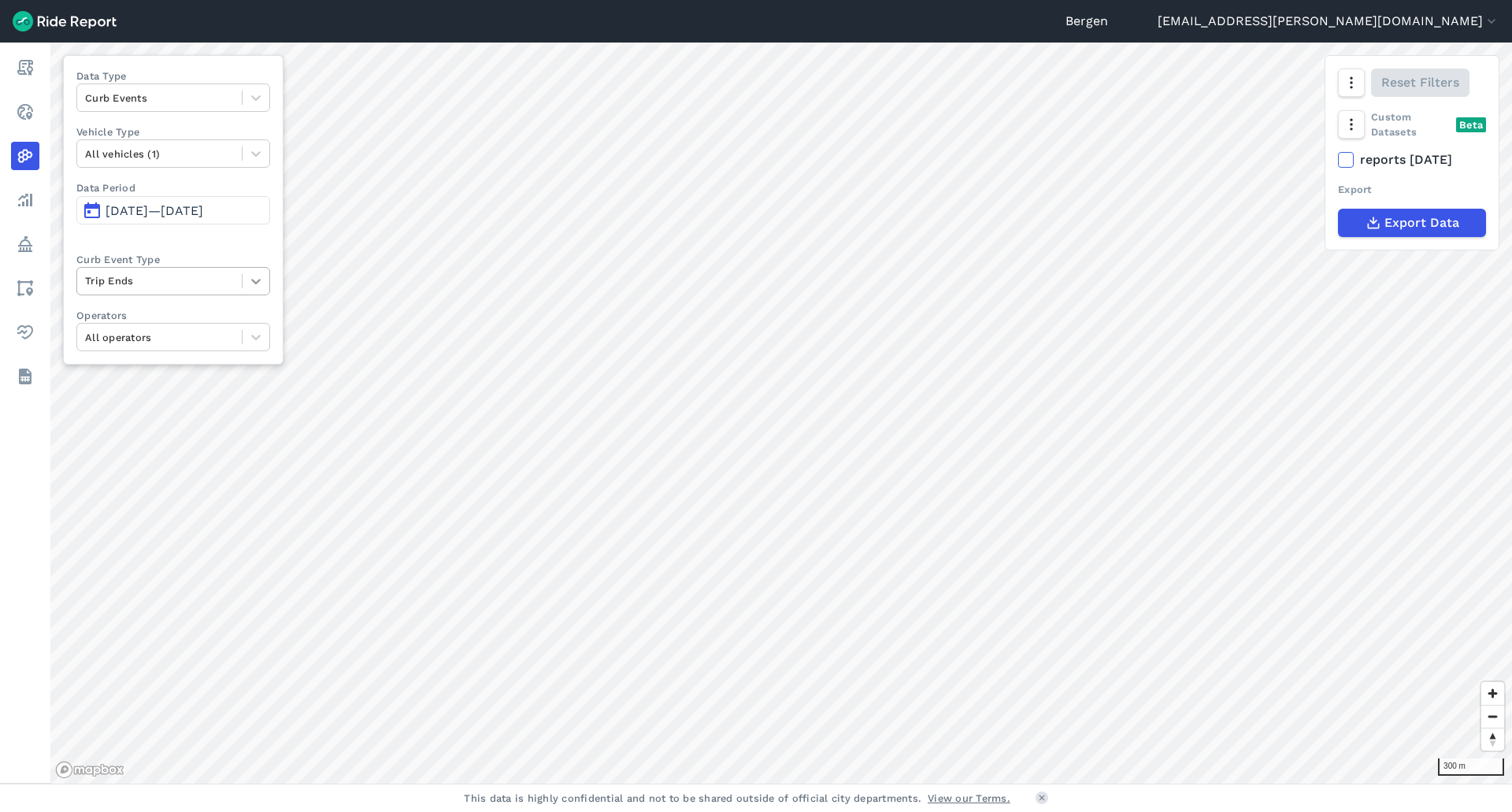
click at [269, 283] on div at bounding box center [256, 281] width 27 height 27
click at [262, 244] on div "Data Type Curb Events Vehicle Type All vehicles (1) Data Period [DATE]—[DATE] C…" at bounding box center [174, 210] width 221 height 310
click at [245, 323] on div "All operators" at bounding box center [174, 337] width 194 height 28
click at [260, 295] on div "Trip Ends" at bounding box center [174, 281] width 194 height 28
click at [248, 250] on div "Data Type Curb Events Vehicle Type All vehicles (1) Data Period [DATE]—[DATE] C…" at bounding box center [174, 210] width 221 height 310
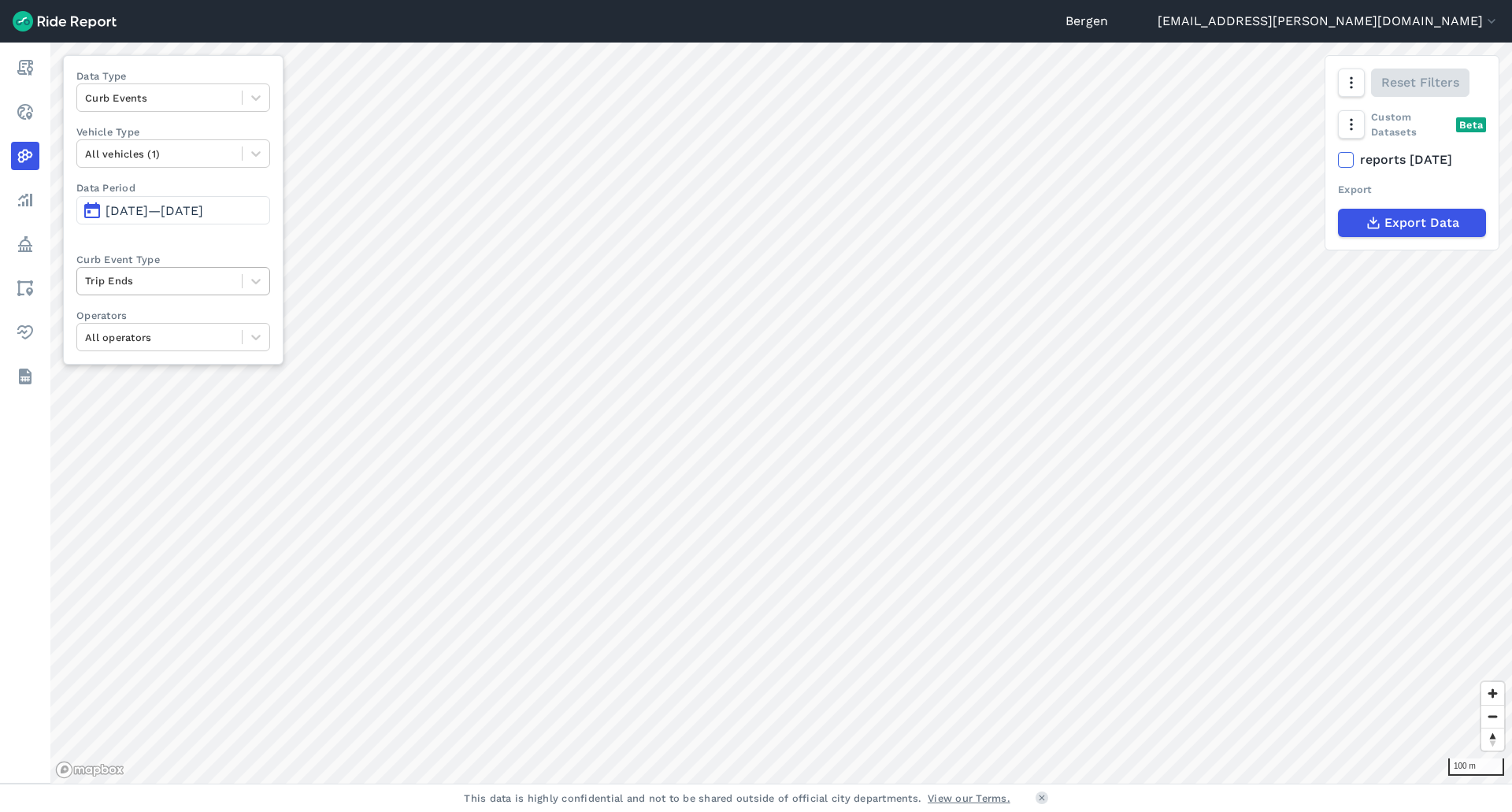
click at [237, 286] on div "Trip Ends" at bounding box center [159, 280] width 165 height 24
click at [221, 345] on div "Deployments" at bounding box center [174, 345] width 194 height 28
click at [249, 287] on icon at bounding box center [256, 281] width 16 height 16
click at [194, 353] on div "Trip Ends" at bounding box center [174, 345] width 194 height 28
click at [233, 282] on div at bounding box center [159, 280] width 149 height 18
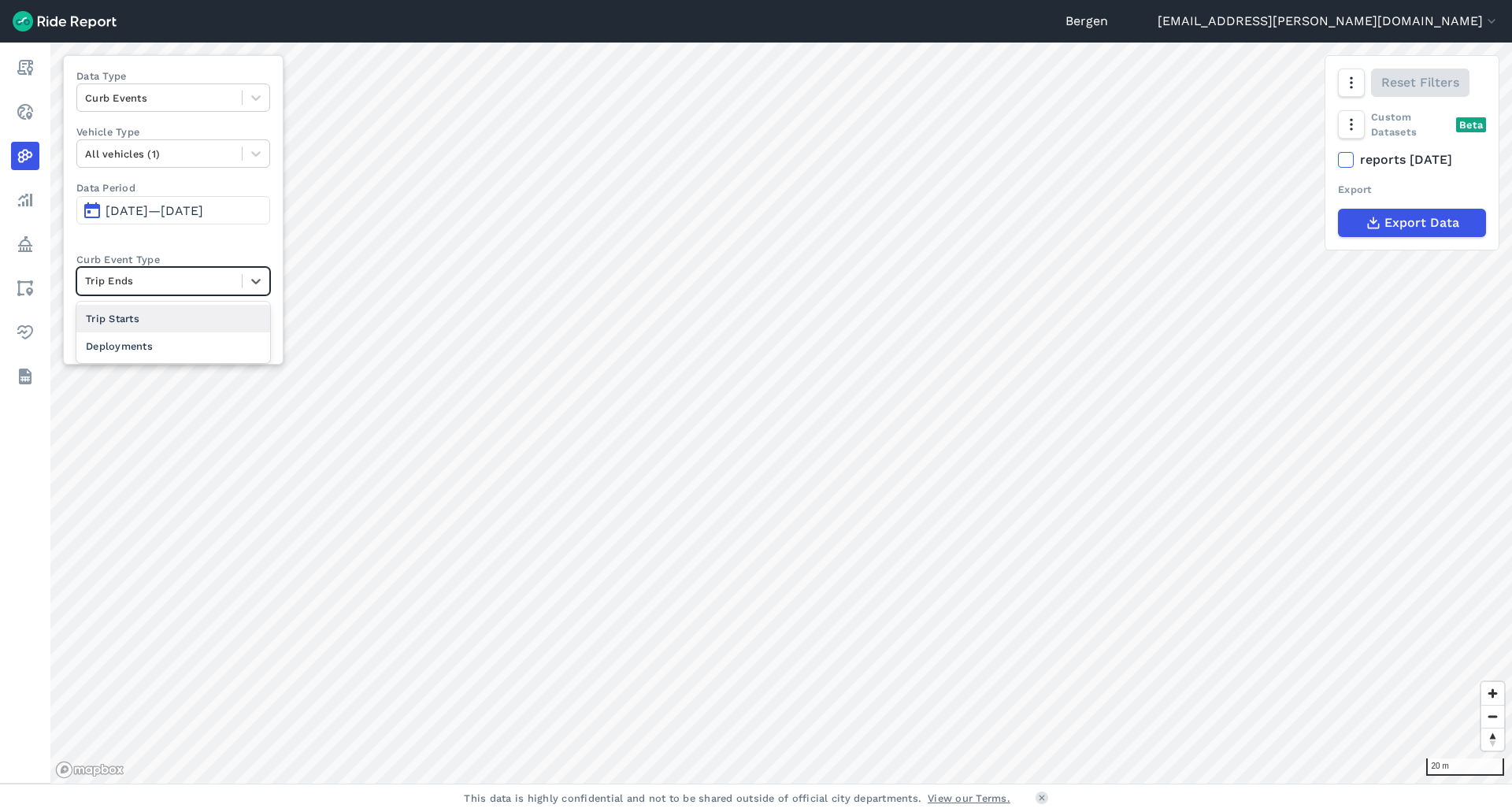
click at [248, 257] on label "Curb Event Type" at bounding box center [174, 259] width 194 height 15
click at [232, 102] on div at bounding box center [159, 98] width 149 height 18
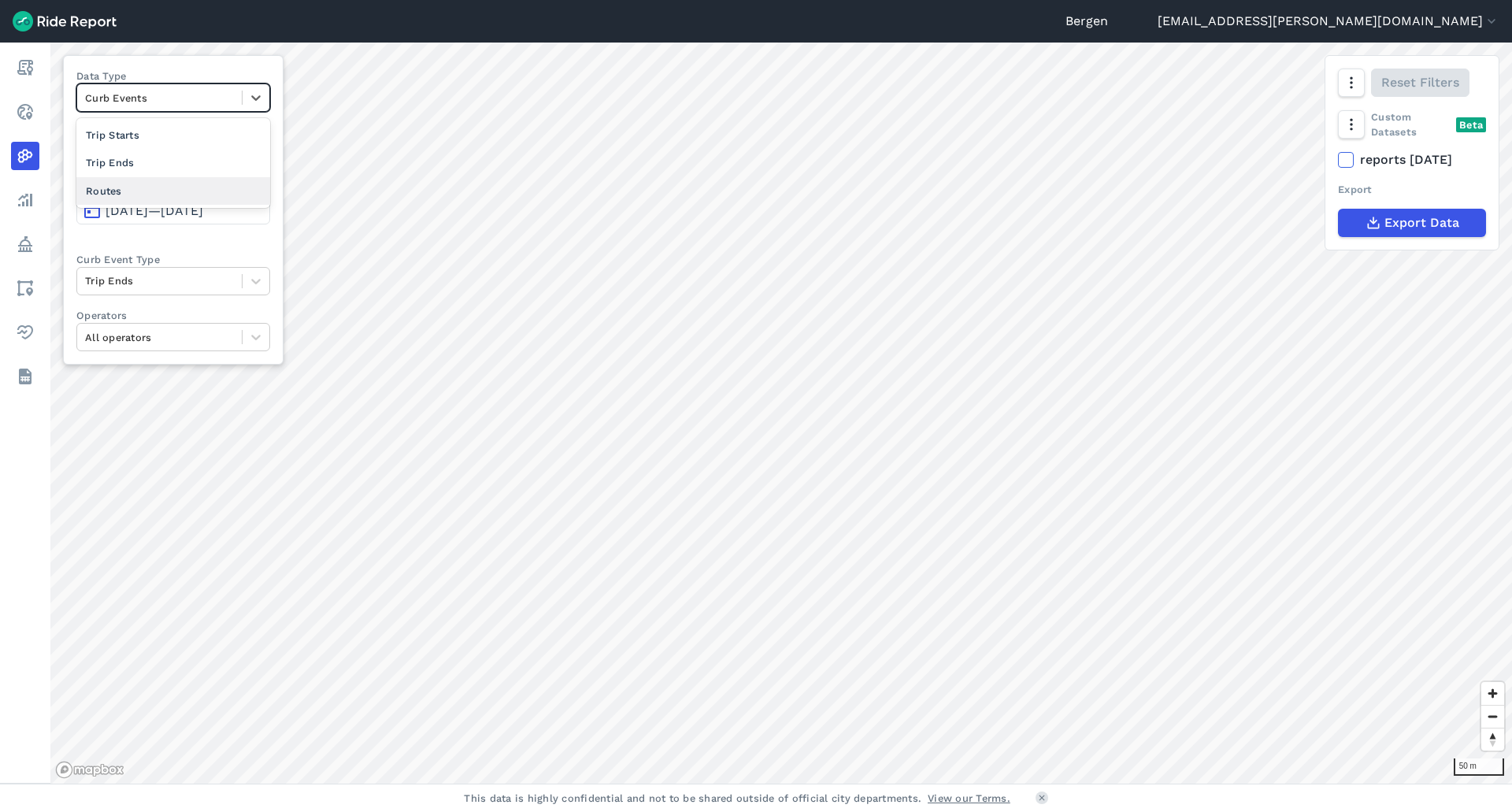
click at [206, 188] on div "Routes" at bounding box center [174, 191] width 194 height 28
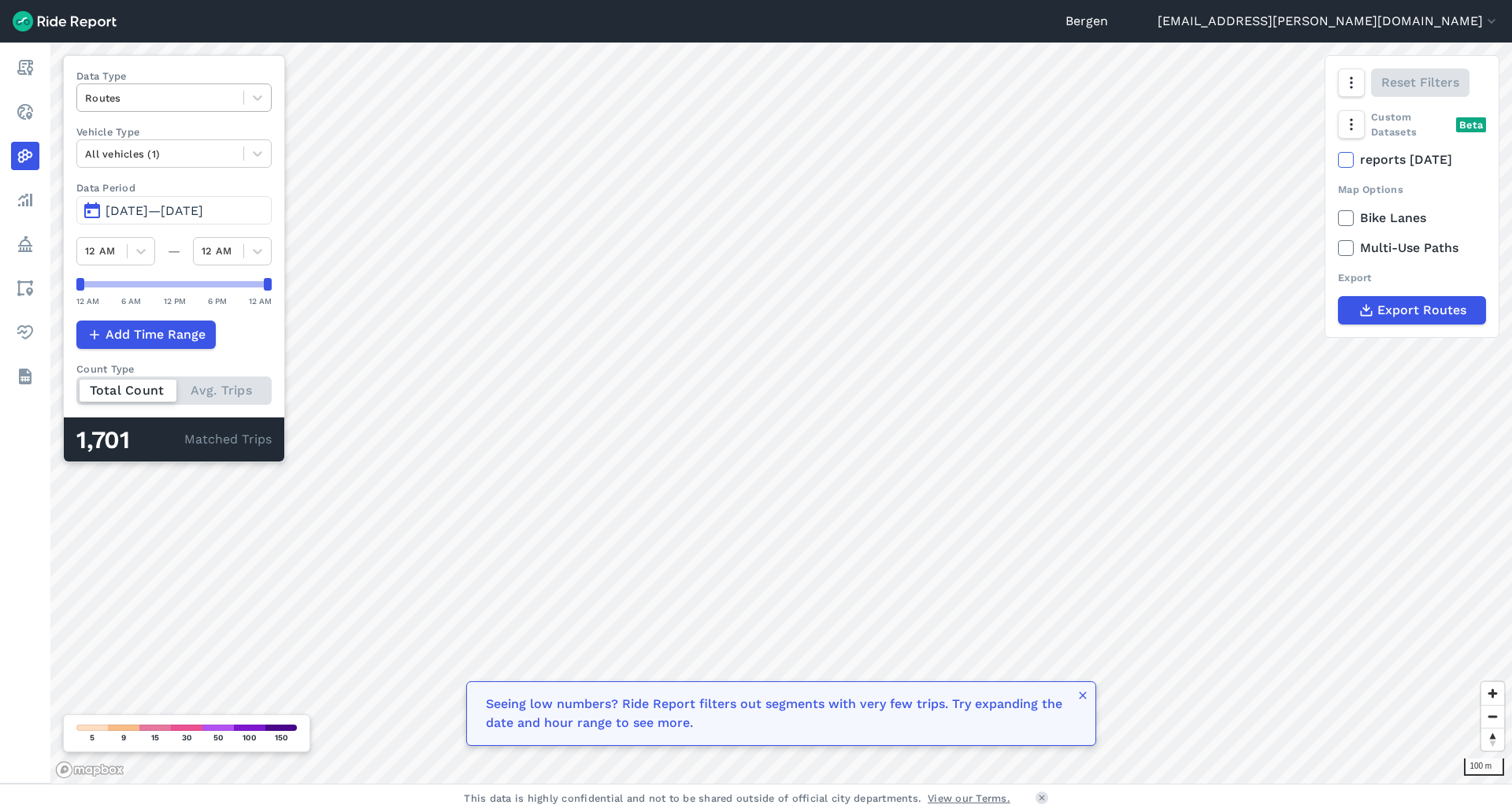
click at [239, 93] on div "Routes" at bounding box center [160, 97] width 166 height 24
click at [200, 161] on div "Trip Ends" at bounding box center [174, 162] width 195 height 28
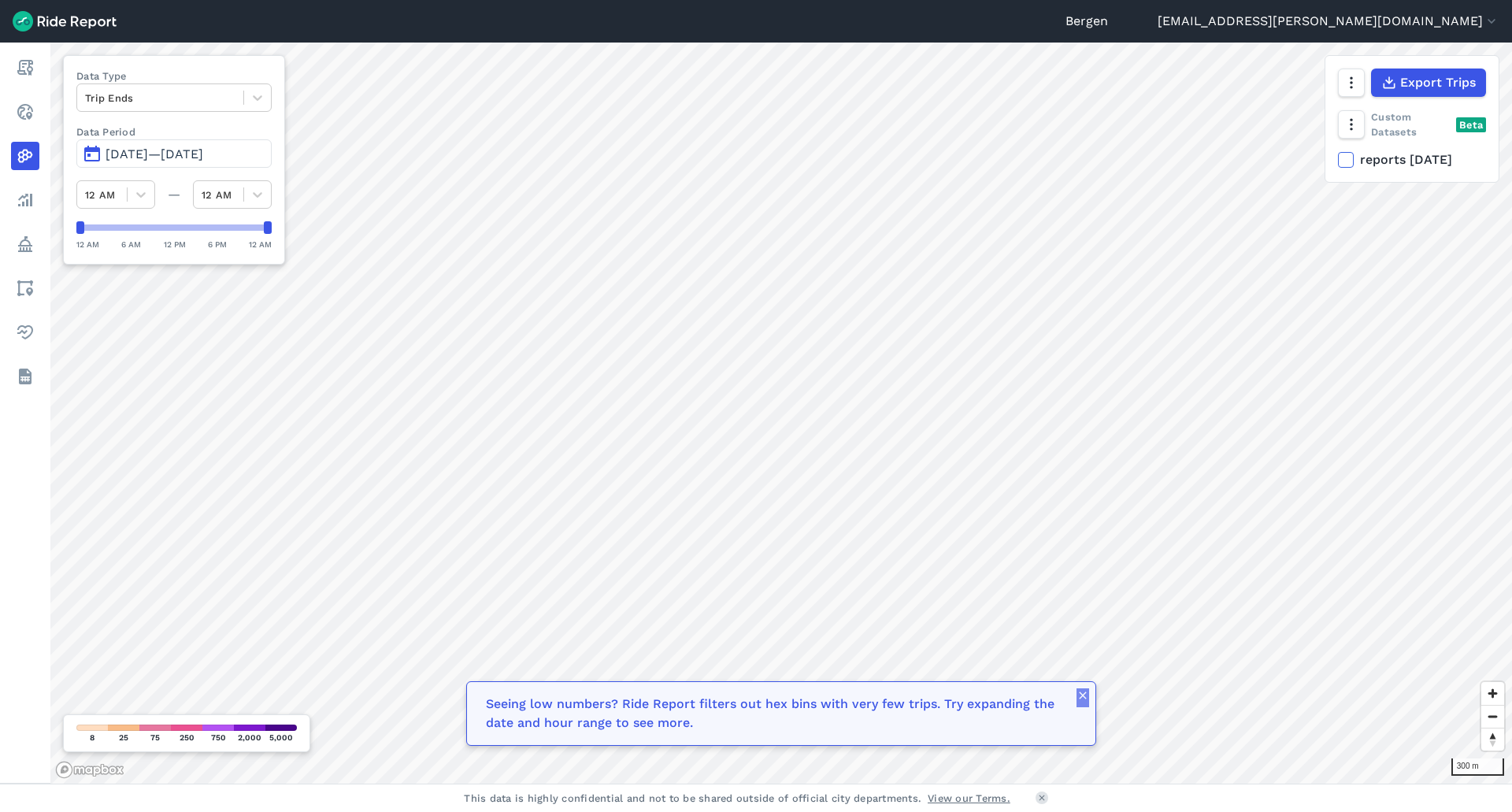
click at [1085, 697] on use "button" at bounding box center [1083, 695] width 7 height 7
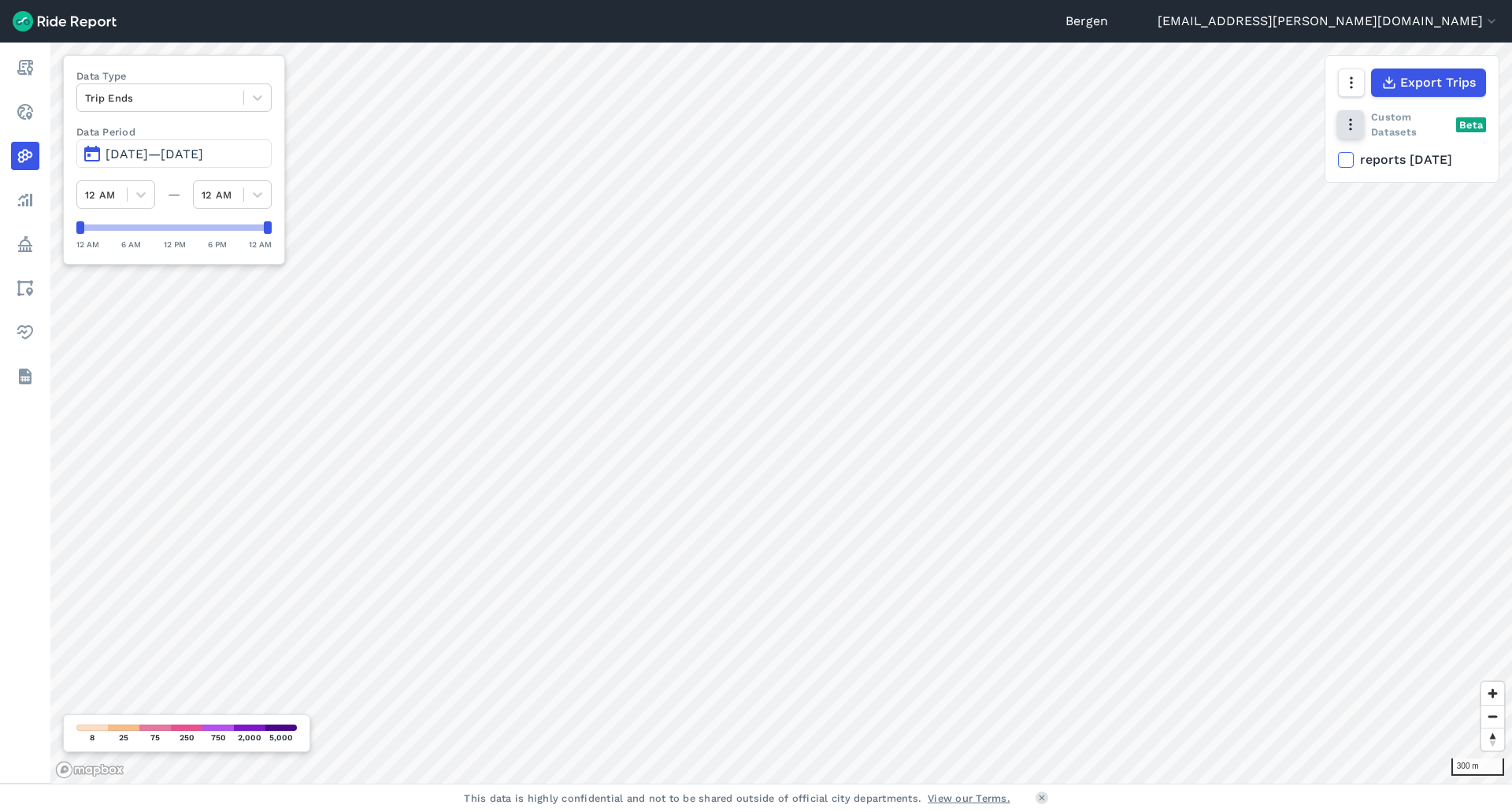
click at [1358, 125] on icon "button" at bounding box center [1351, 125] width 16 height 16
click at [1395, 121] on label "Points" at bounding box center [1387, 122] width 77 height 33
click at [1348, 94] on input "Points" at bounding box center [1348, 90] width 0 height 11
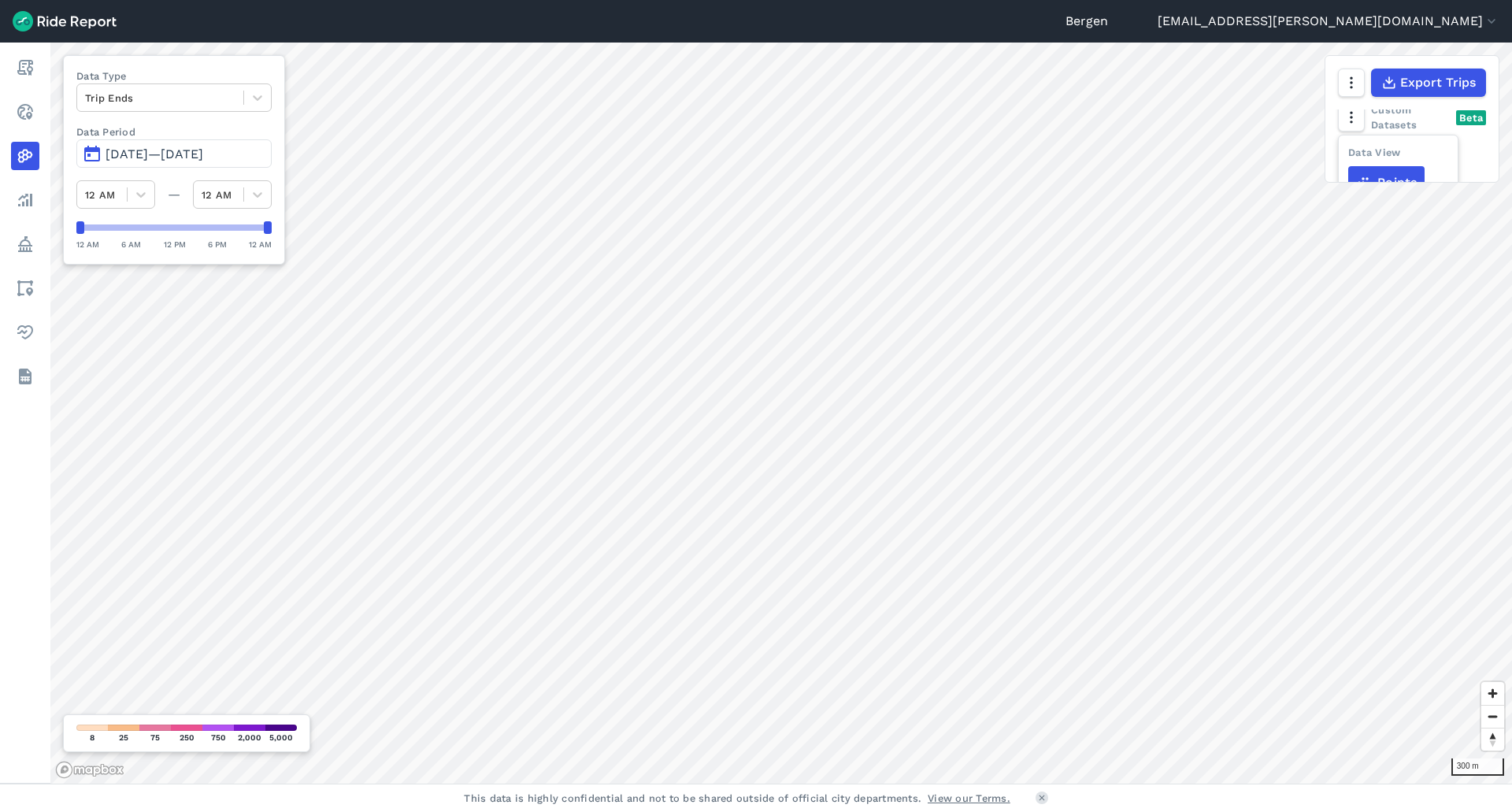
click at [1408, 169] on label "Points" at bounding box center [1387, 183] width 77 height 33
click at [1348, 155] on input "Points" at bounding box center [1348, 150] width 0 height 11
click at [1348, 85] on icon "button" at bounding box center [1351, 83] width 16 height 16
click at [1282, 147] on label "Satellite" at bounding box center [1272, 150] width 87 height 33
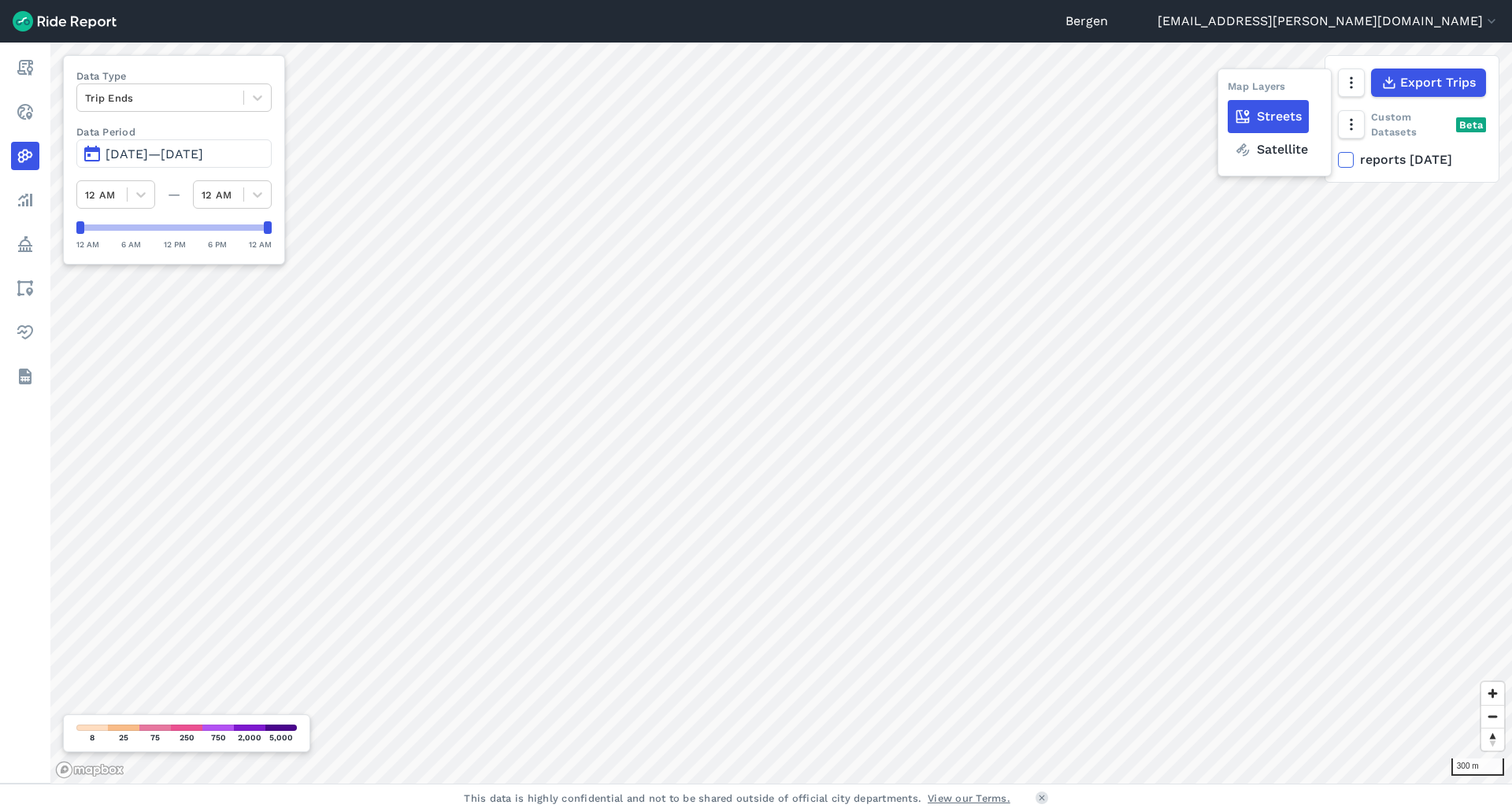
click at [1228, 89] on input "Satellite" at bounding box center [1228, 85] width 0 height 11
click at [1304, 118] on label "Streets" at bounding box center [1268, 116] width 81 height 33
click at [1228, 89] on input "Streets" at bounding box center [1228, 85] width 0 height 11
